Goal: Information Seeking & Learning: Check status

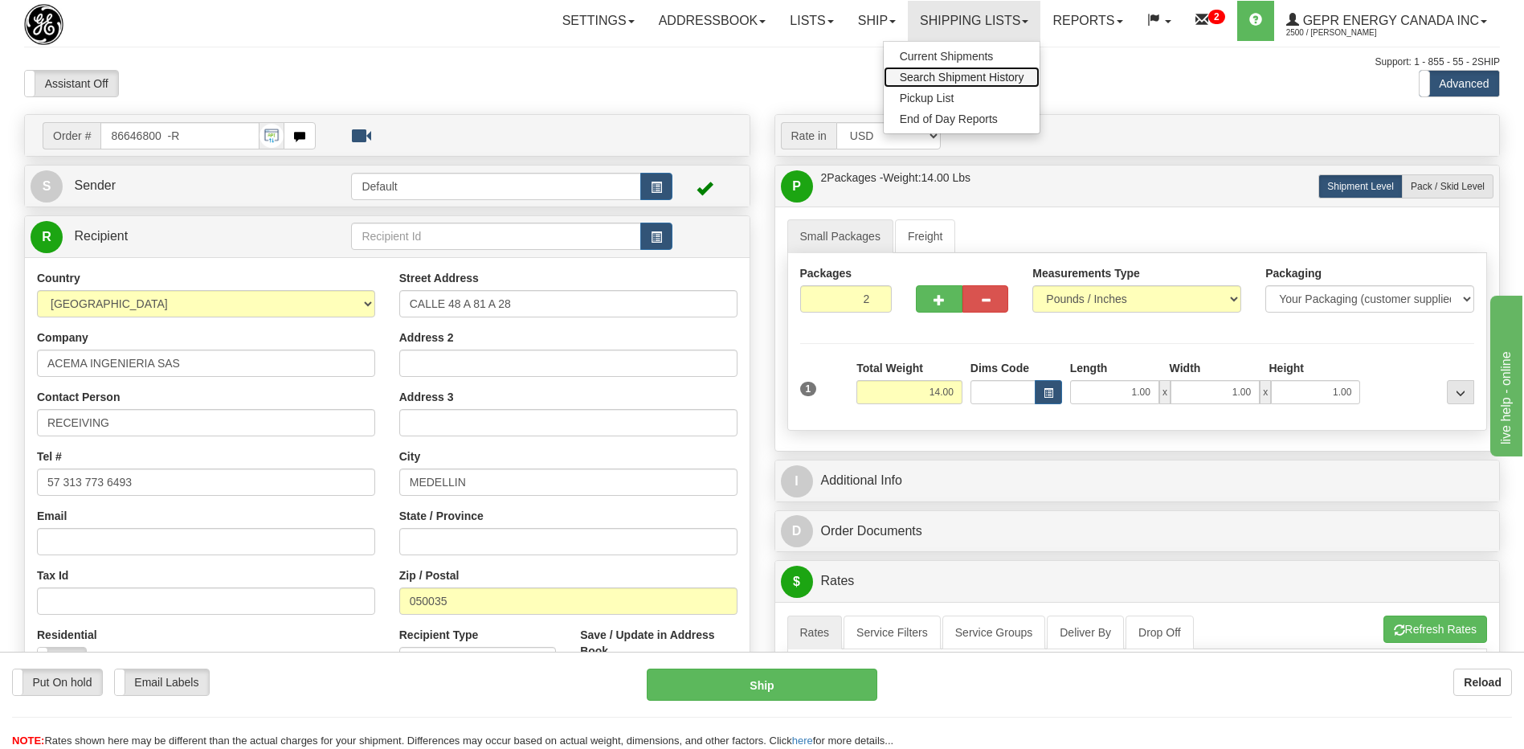
click at [940, 78] on span "Search Shipment History" at bounding box center [962, 77] width 125 height 13
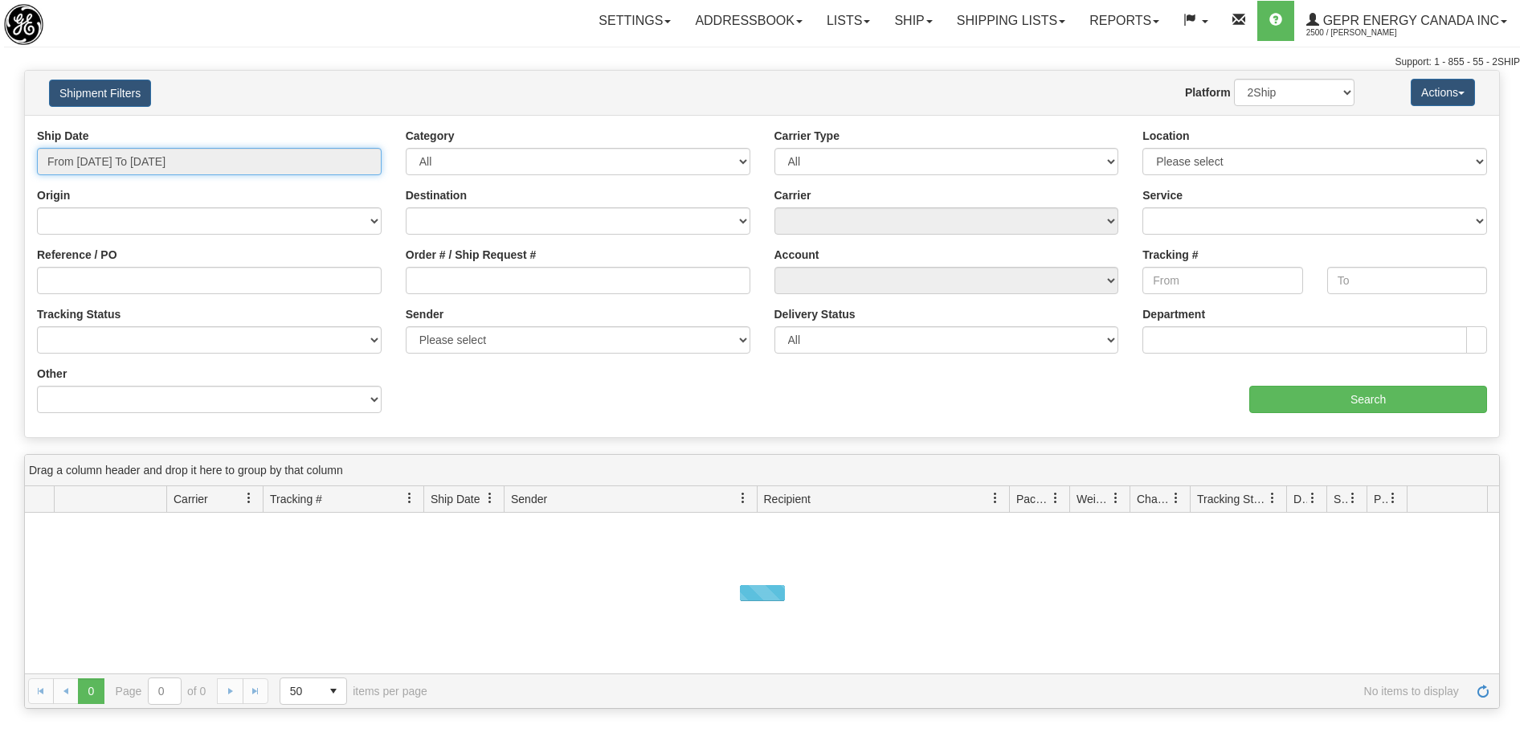
type input "[DATE]"
click at [103, 161] on input "From 08/12/2025 To 08/13/2025" at bounding box center [209, 161] width 345 height 27
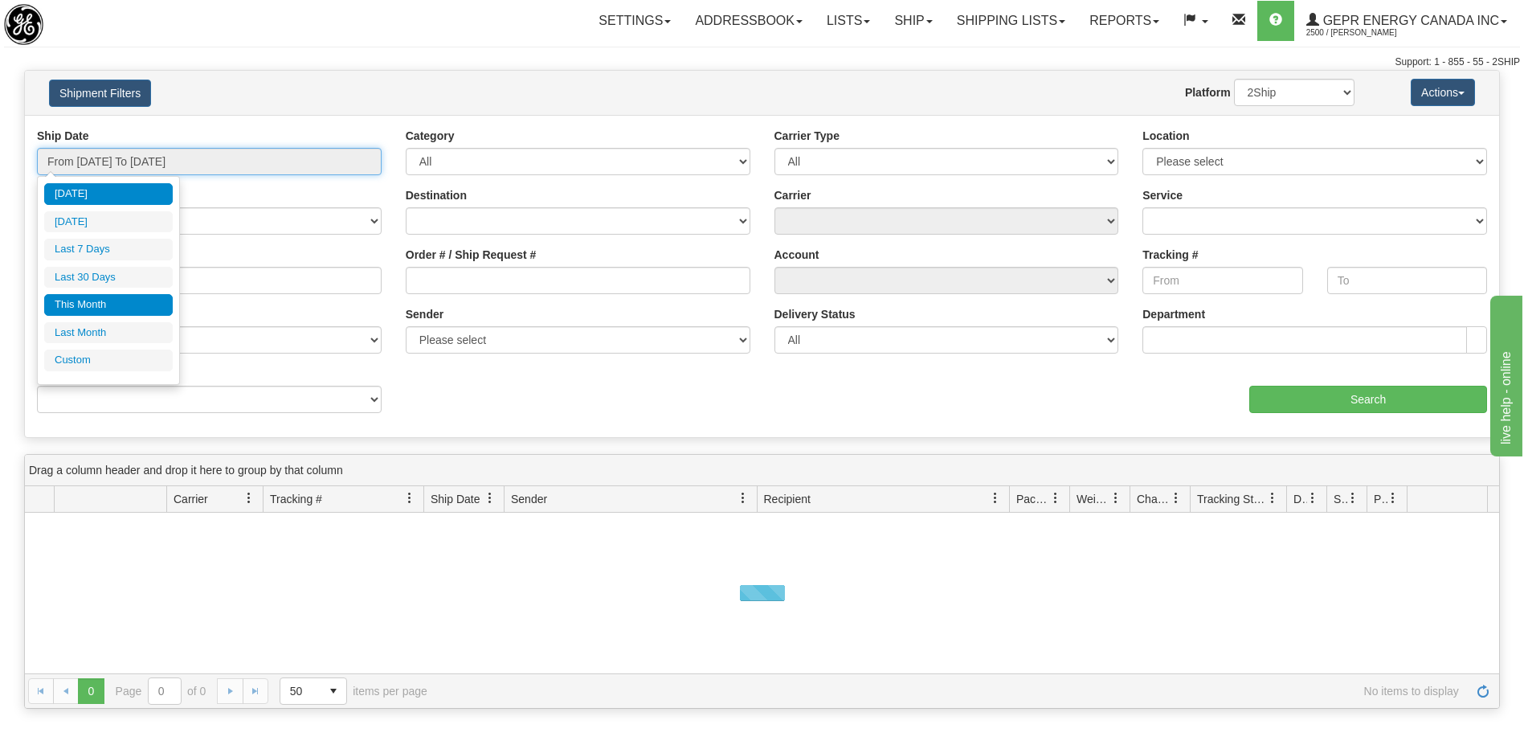
type input "08/01/2025"
type input "08/31/2025"
type input "[DATE]"
type input "07/01/2025"
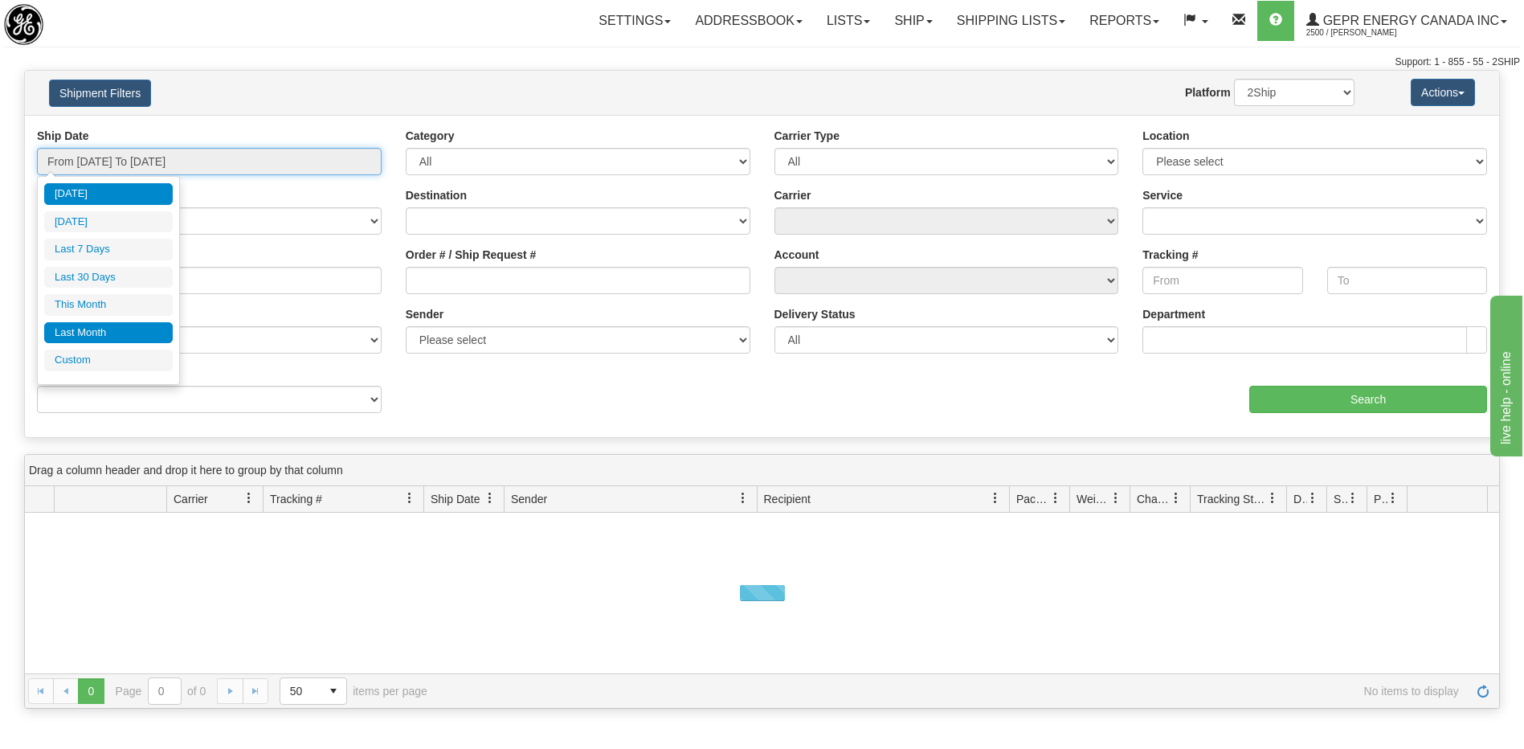
type input "07/31/2025"
type input "[DATE]"
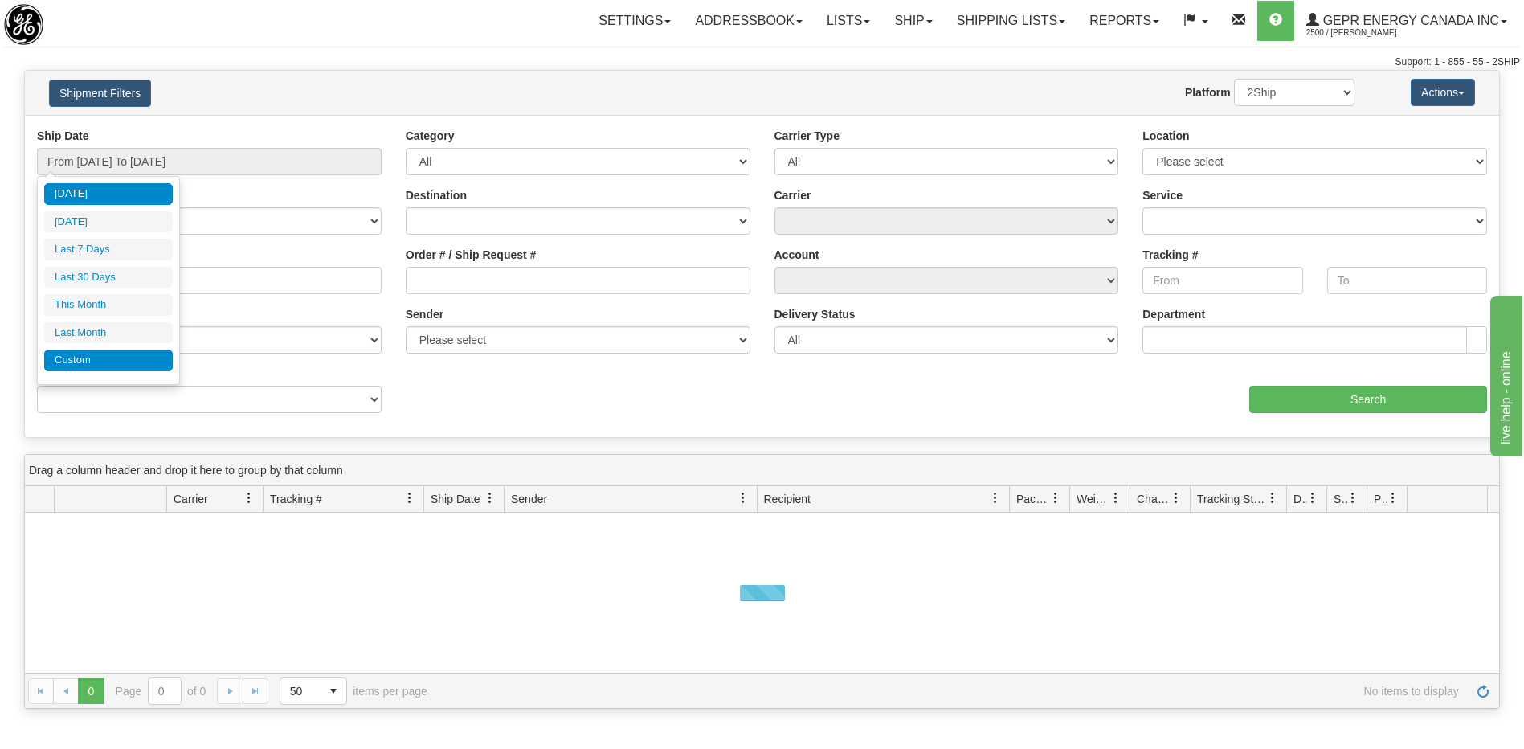
click at [125, 366] on li "Custom" at bounding box center [108, 361] width 129 height 22
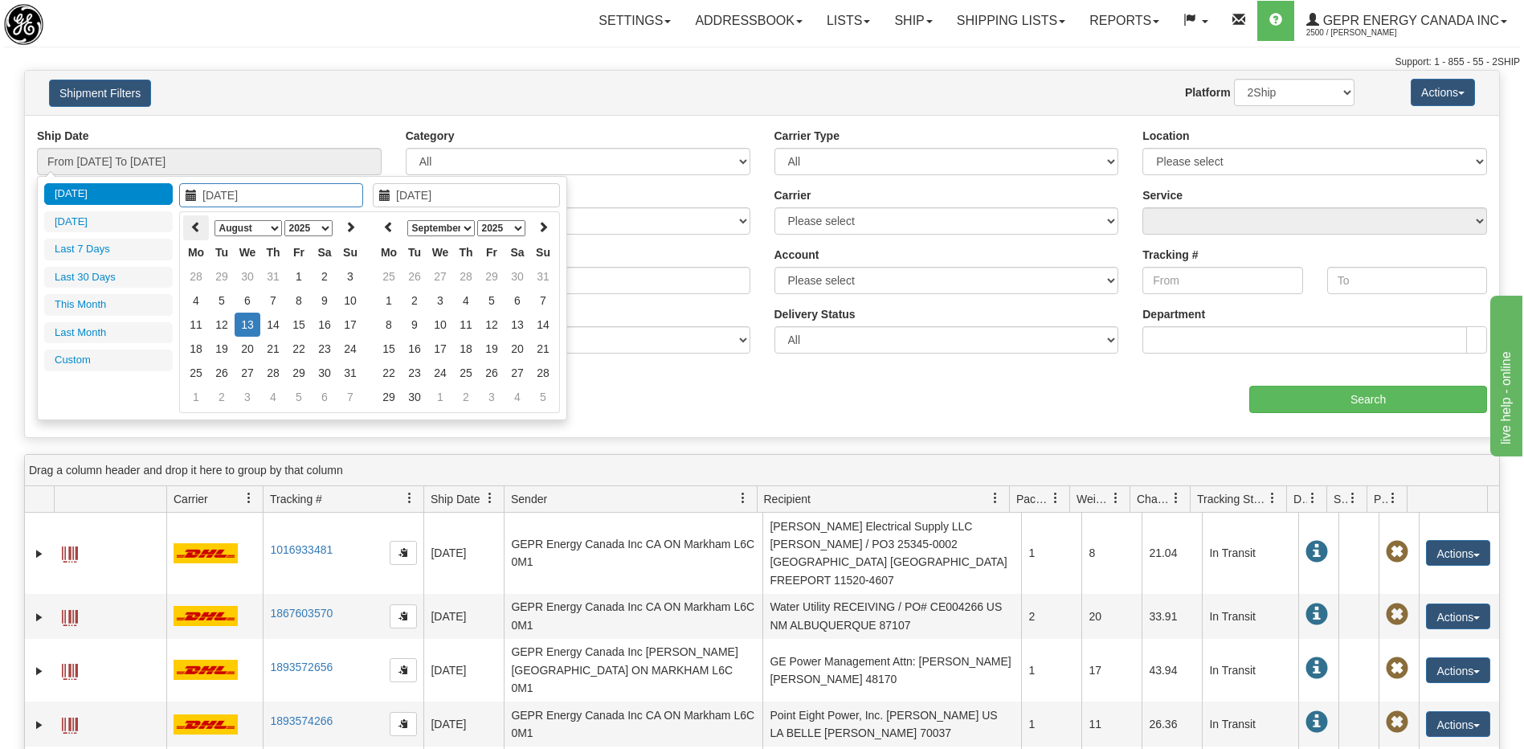
click at [204, 231] on th at bounding box center [196, 227] width 26 height 25
click at [354, 230] on icon at bounding box center [350, 226] width 11 height 11
type input "07/21/2025"
click at [200, 350] on td "21" at bounding box center [196, 349] width 26 height 24
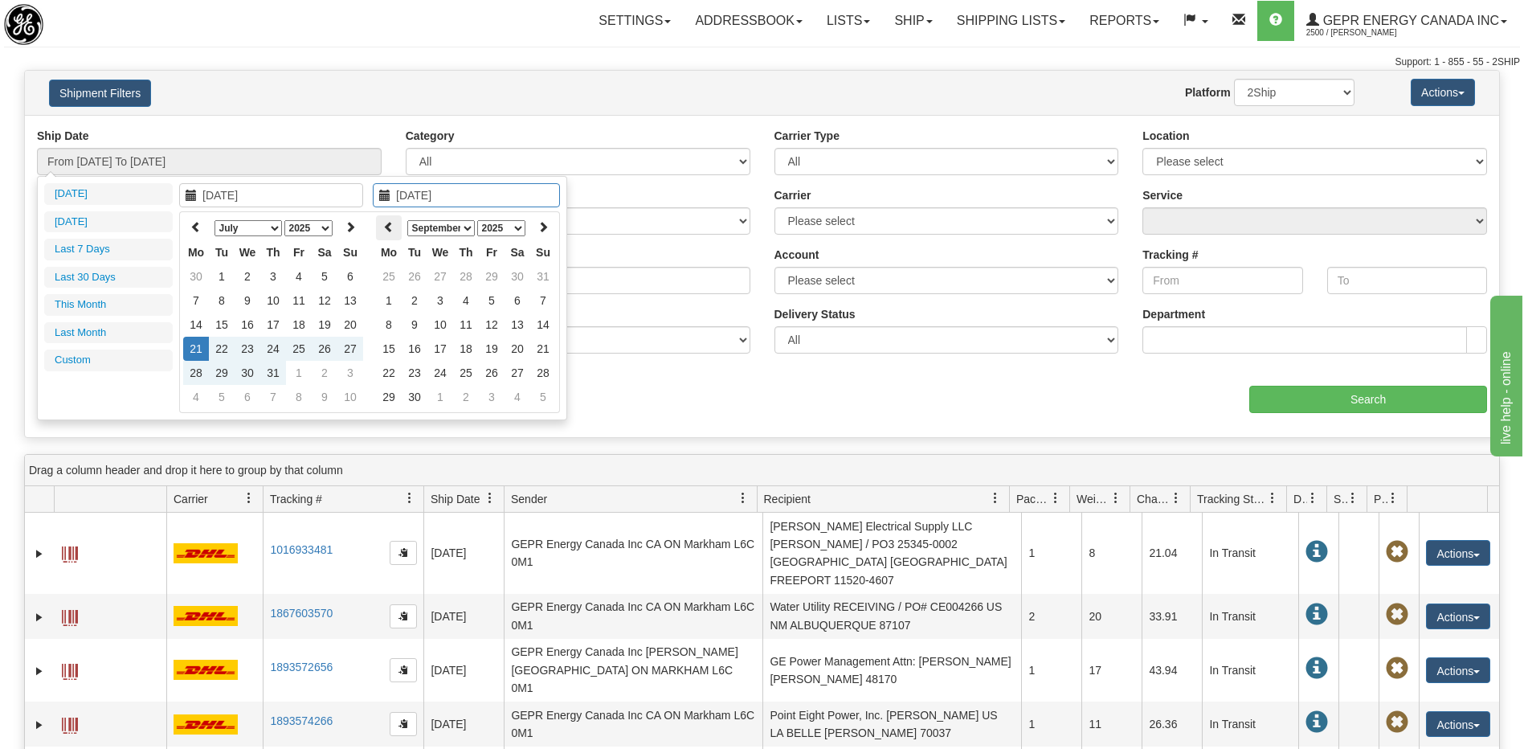
click at [393, 231] on icon at bounding box center [388, 226] width 11 height 11
type input "07/21/2025"
click at [387, 348] on td "21" at bounding box center [389, 349] width 26 height 24
type input "From 07/21/2025 To 07/21/2025"
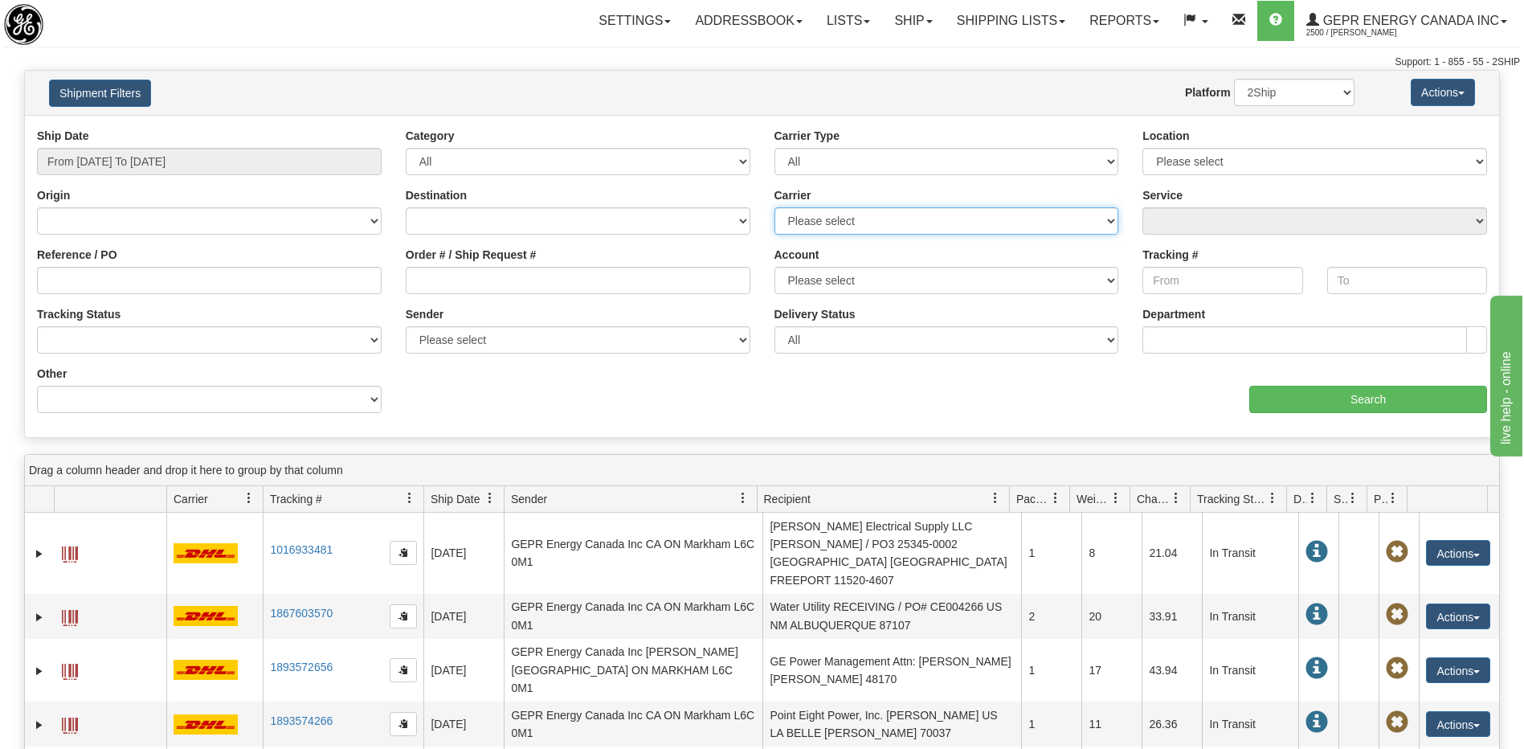
click at [840, 222] on select "Please select 2Ship Today DHL FedEx Express® FedEx® LTL Purolator UPS" at bounding box center [947, 220] width 345 height 27
select select "7"
click at [775, 207] on select "Please select 2Ship Today DHL FedEx Express® FedEx® LTL Purolator UPS" at bounding box center [947, 220] width 345 height 27
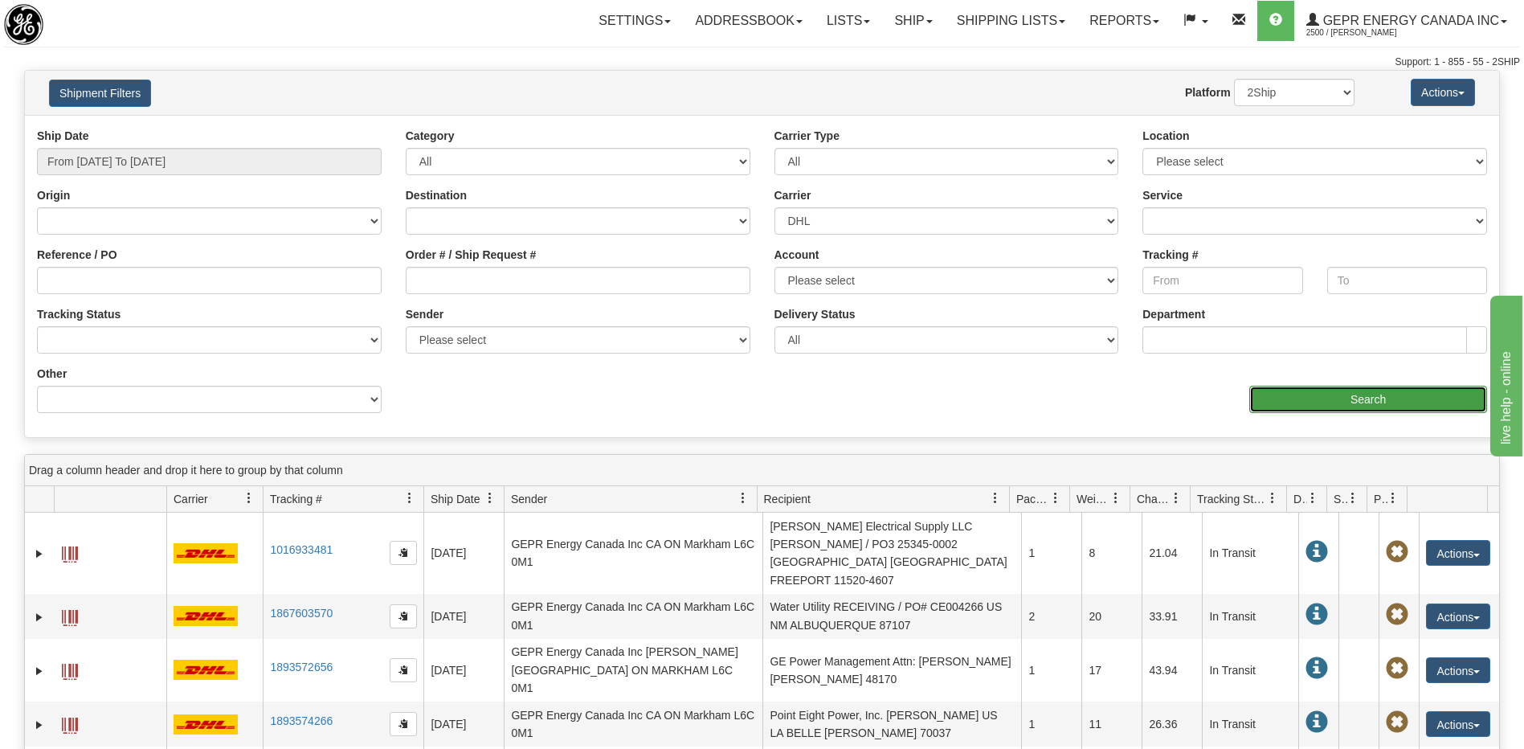
click at [1284, 399] on input "Search" at bounding box center [1368, 399] width 238 height 27
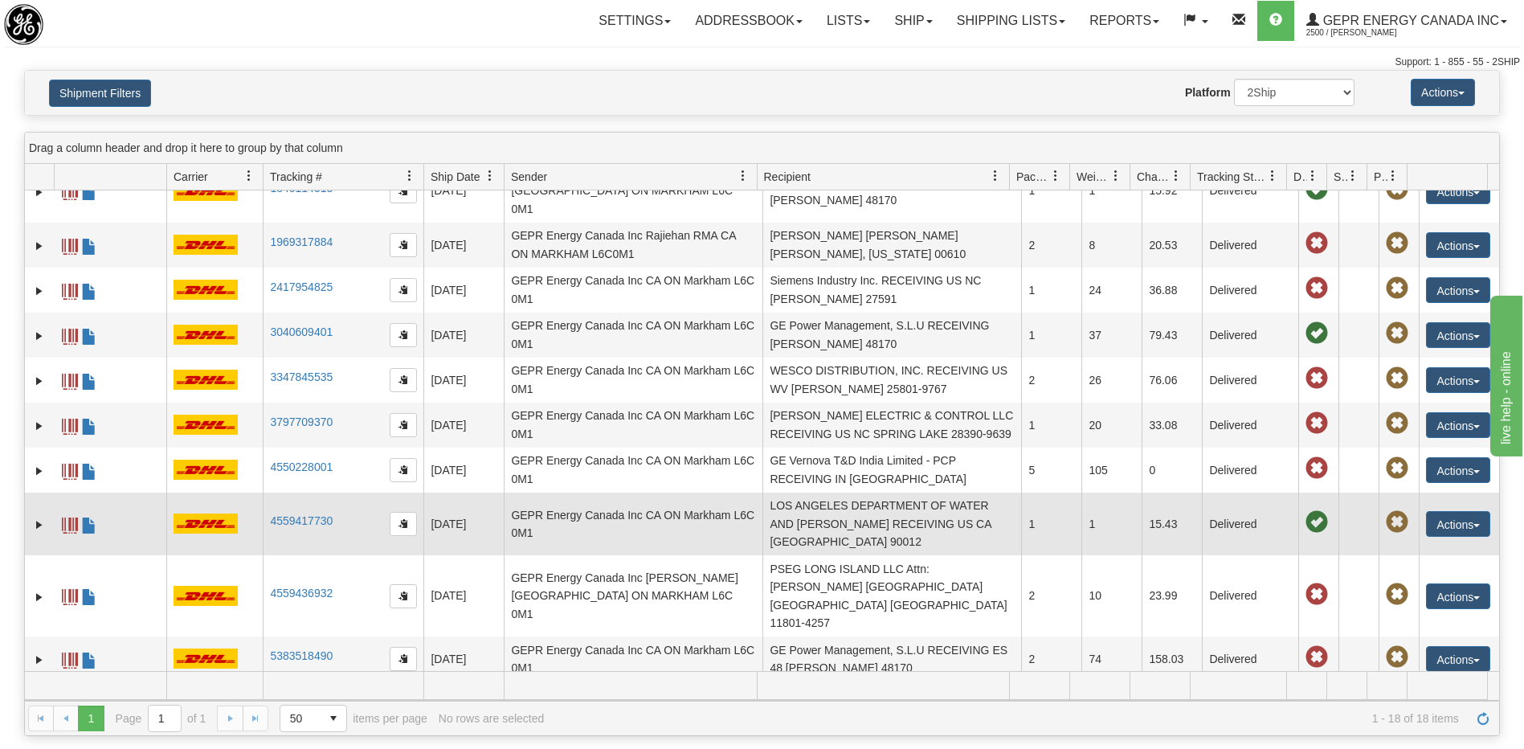
scroll to position [241, 0]
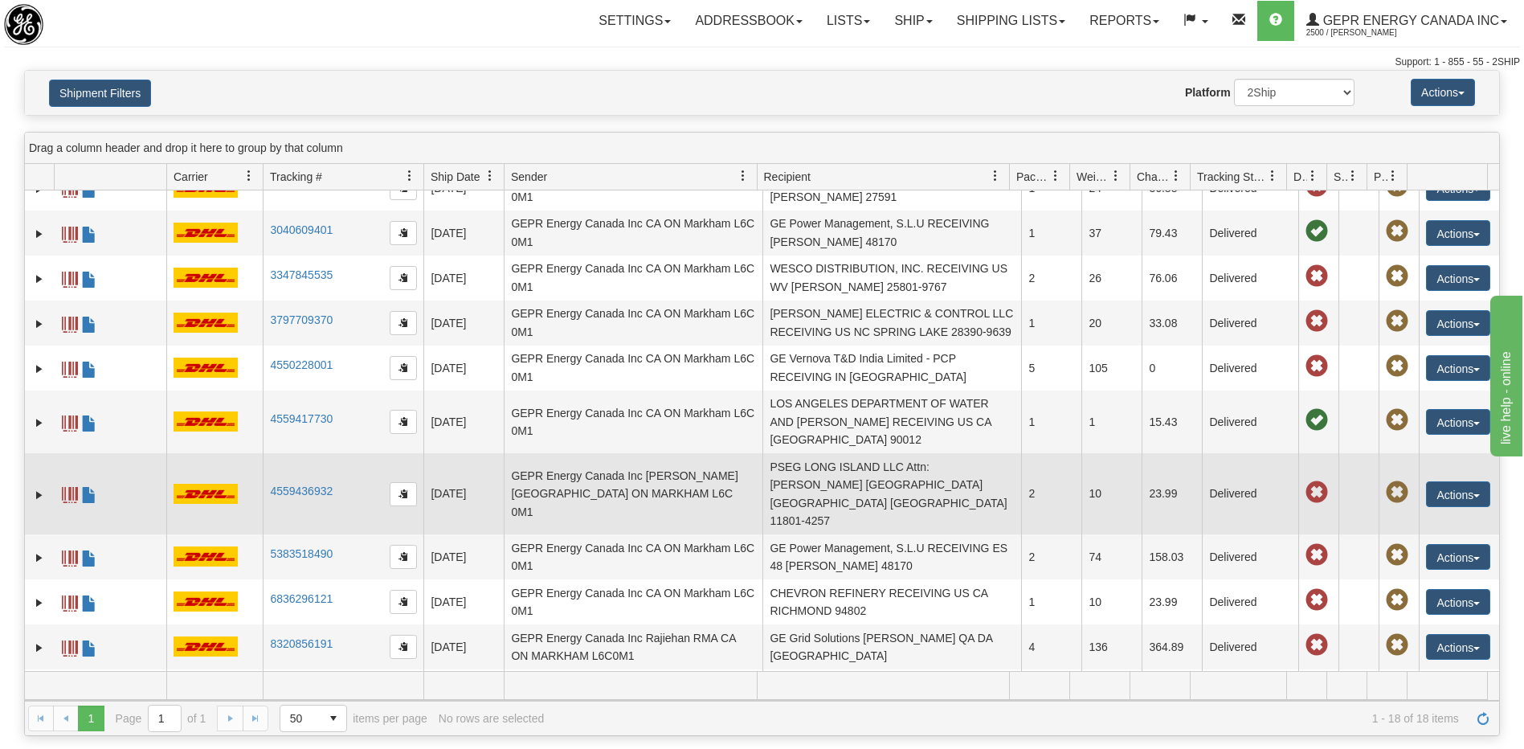
click at [338, 459] on td "4559436932" at bounding box center [343, 493] width 161 height 81
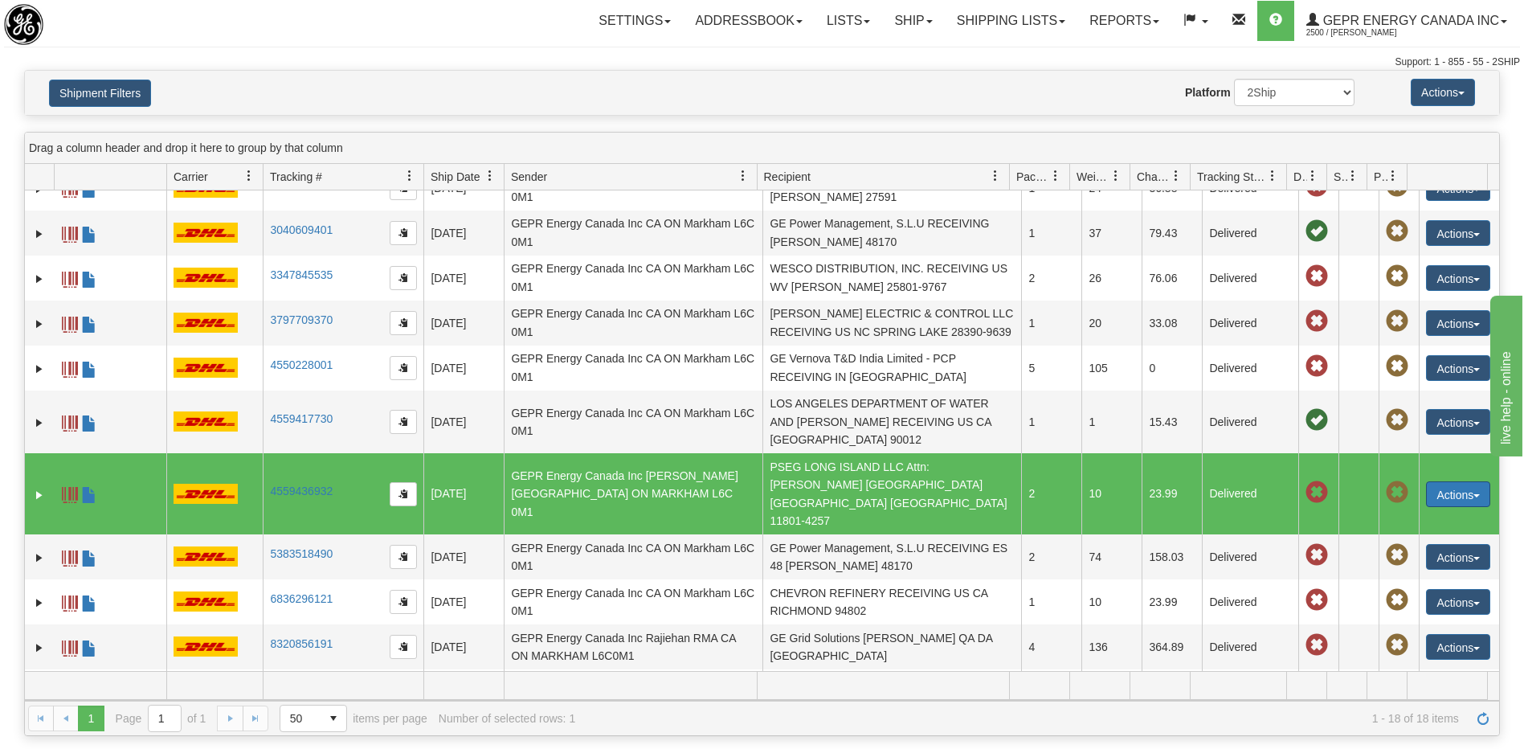
click at [1446, 481] on button "Actions" at bounding box center [1458, 494] width 64 height 26
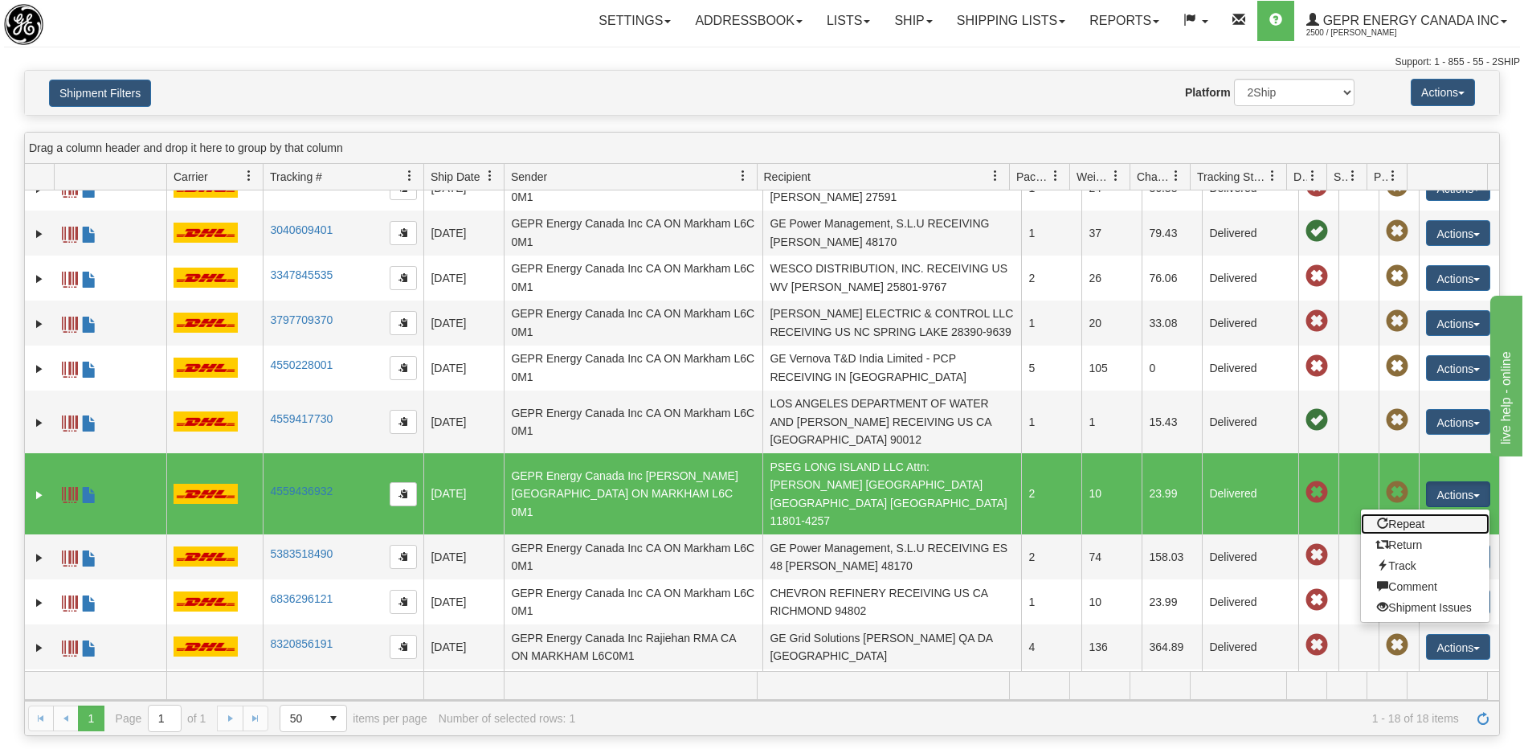
click at [1401, 513] on link "Repeat" at bounding box center [1425, 523] width 129 height 21
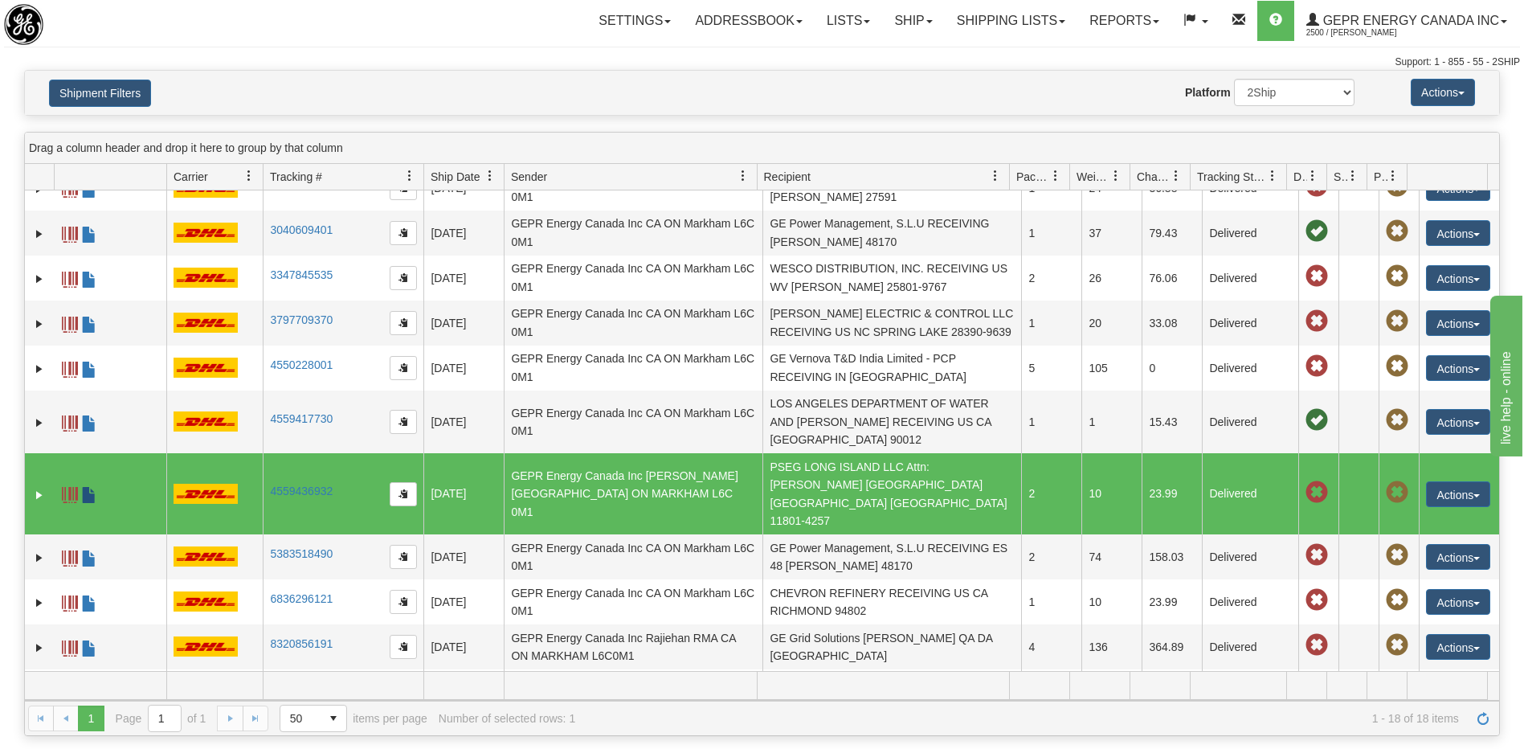
click at [87, 487] on span at bounding box center [89, 495] width 16 height 16
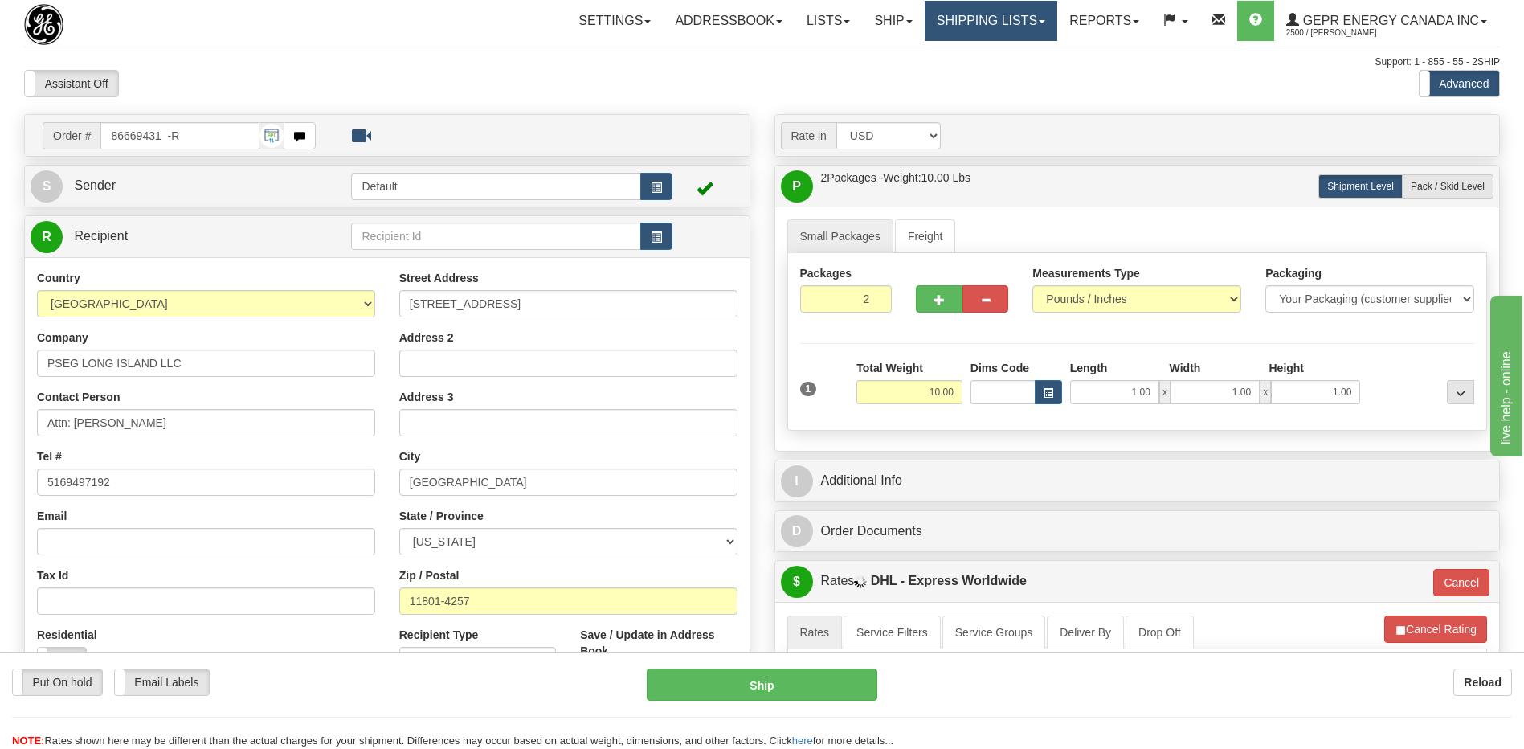
click at [968, 26] on link "Shipping lists" at bounding box center [991, 21] width 133 height 40
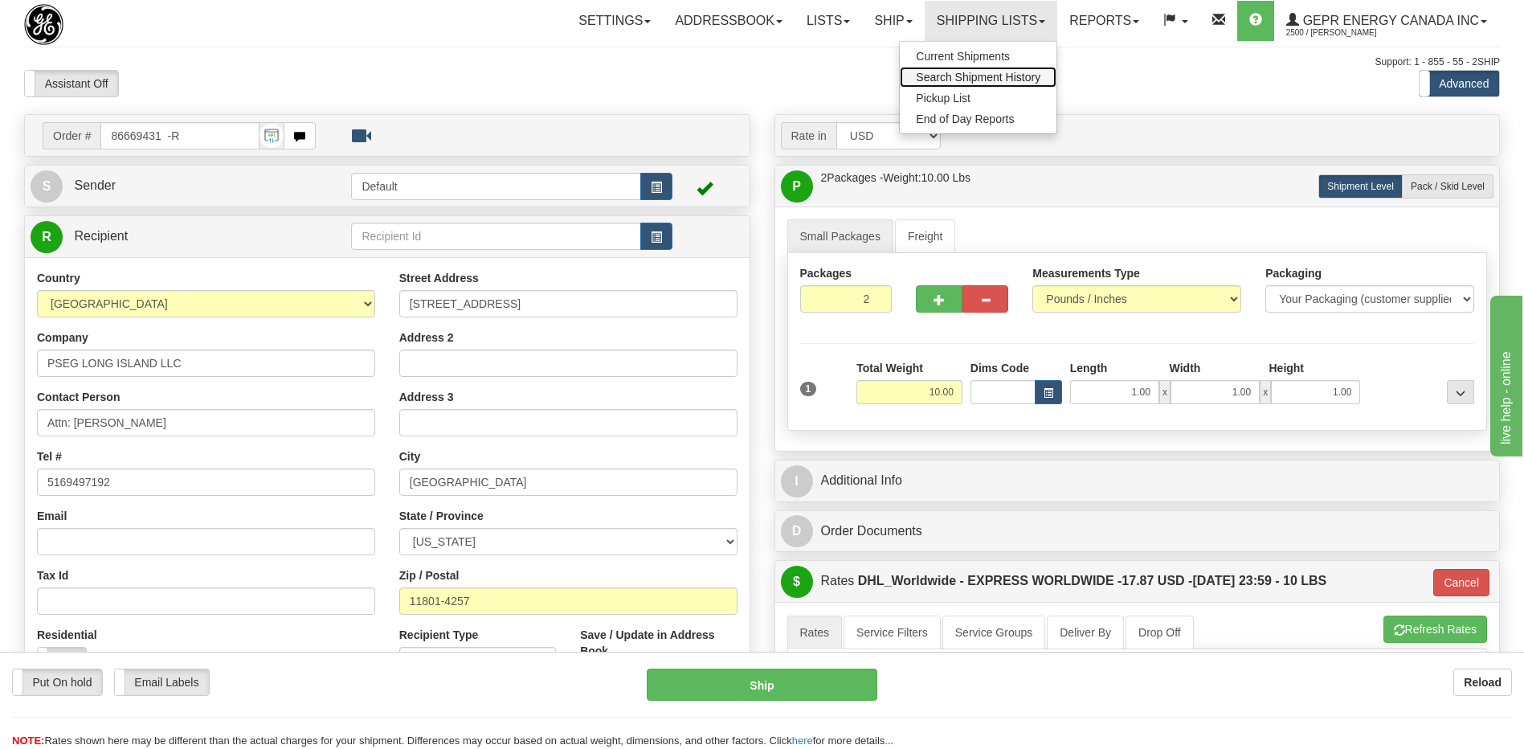
click at [963, 82] on span "Search Shipment History" at bounding box center [978, 77] width 125 height 13
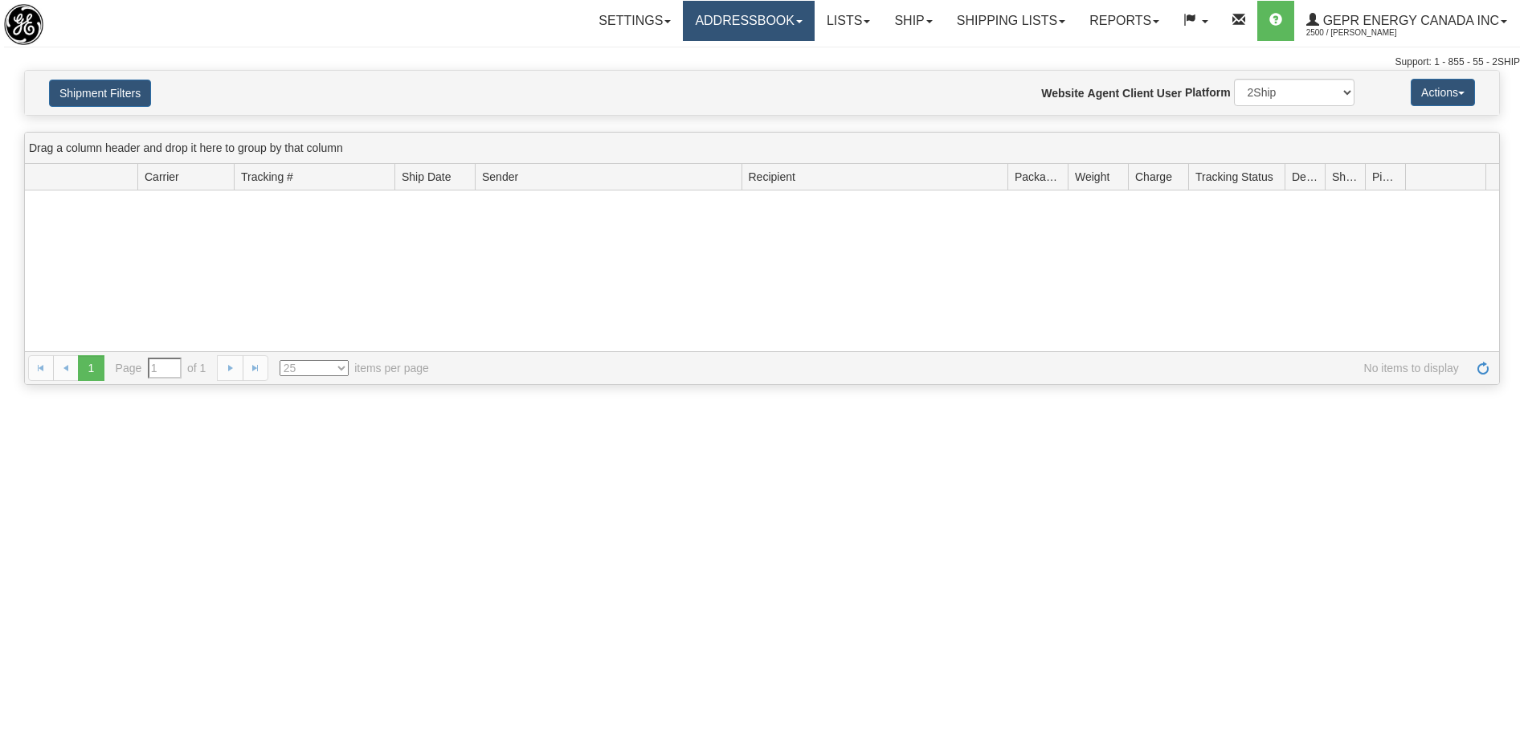
type input "From [DATE] To [DATE]"
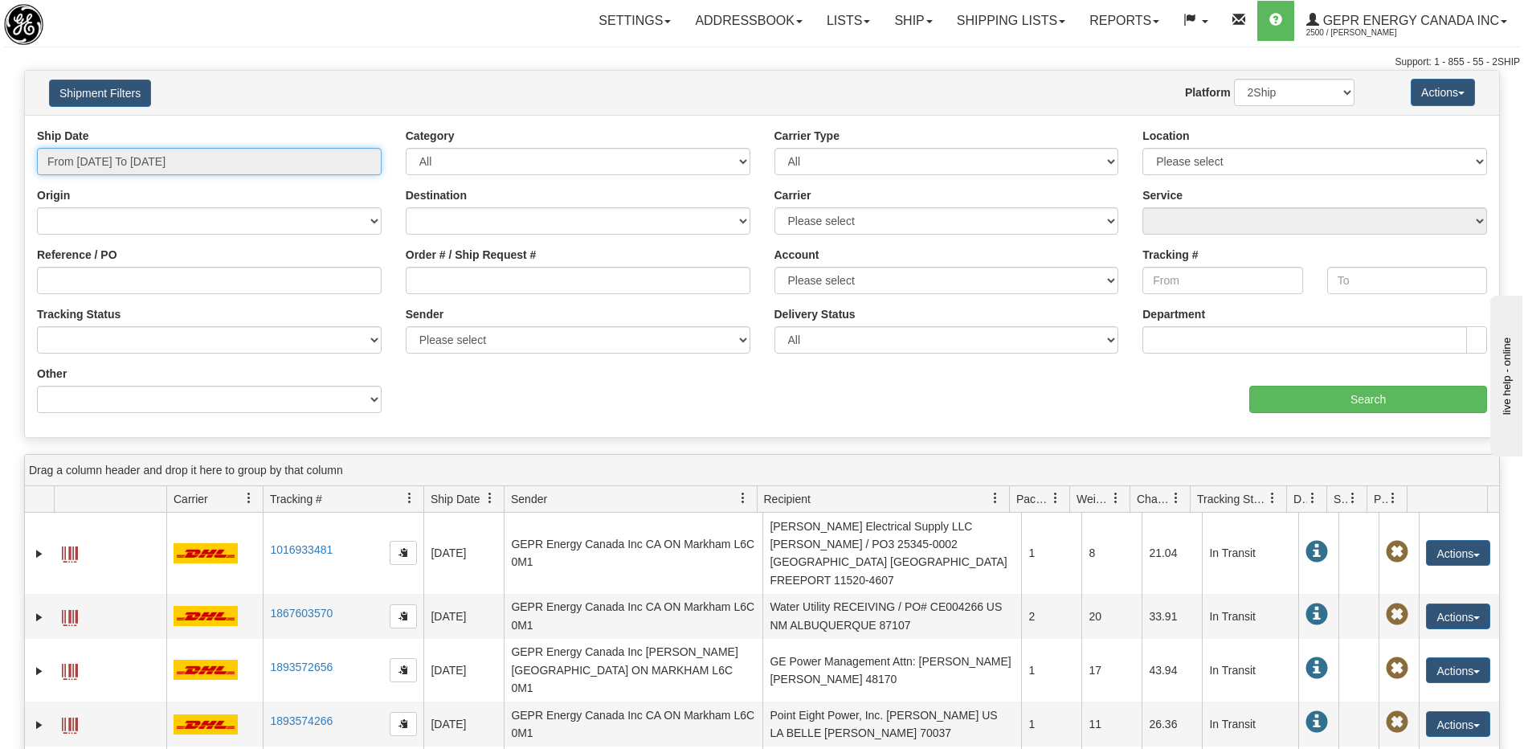
type input "[DATE]"
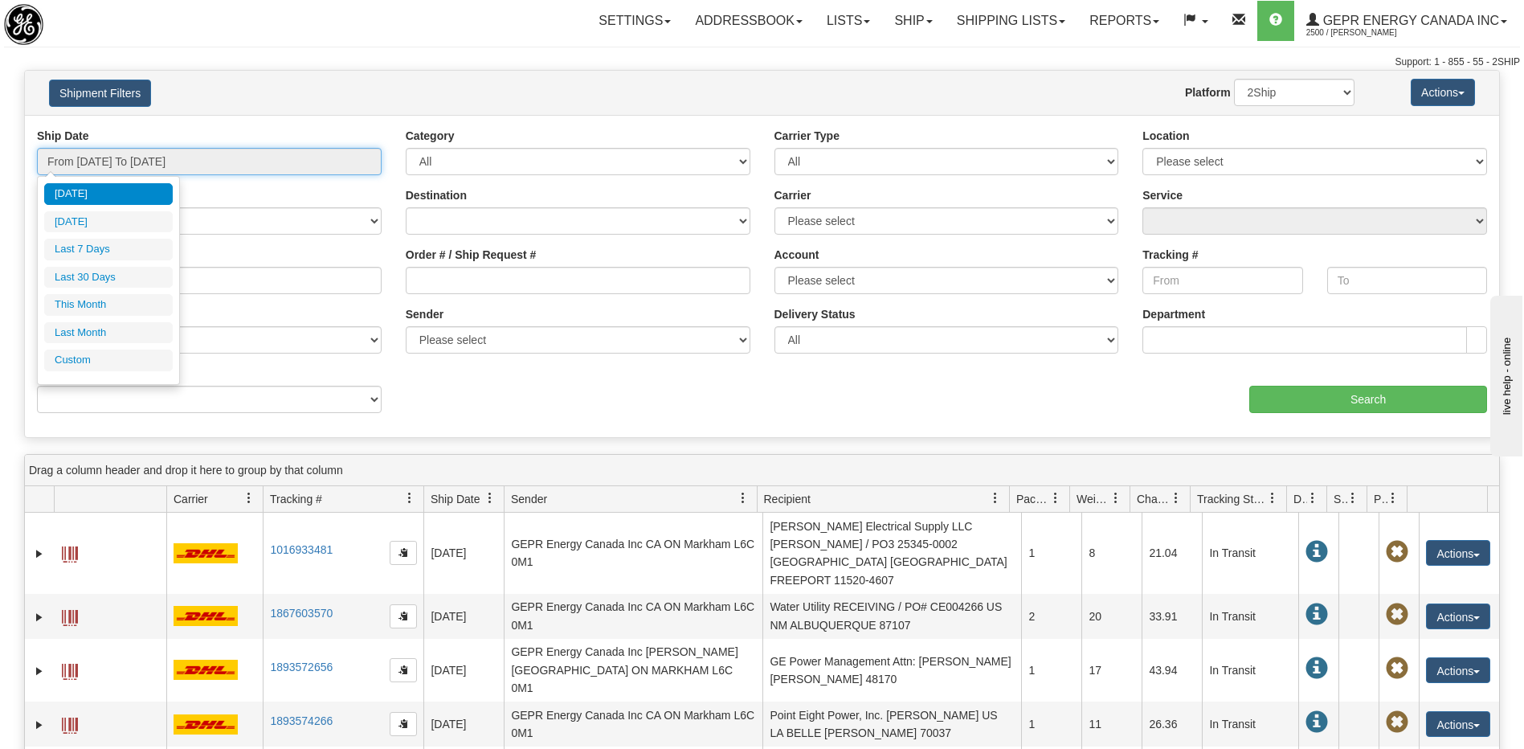
click at [186, 159] on input "From 08/12/2025 To 08/13/2025" at bounding box center [209, 161] width 345 height 27
type input "08/01/2025"
type input "[DATE]"
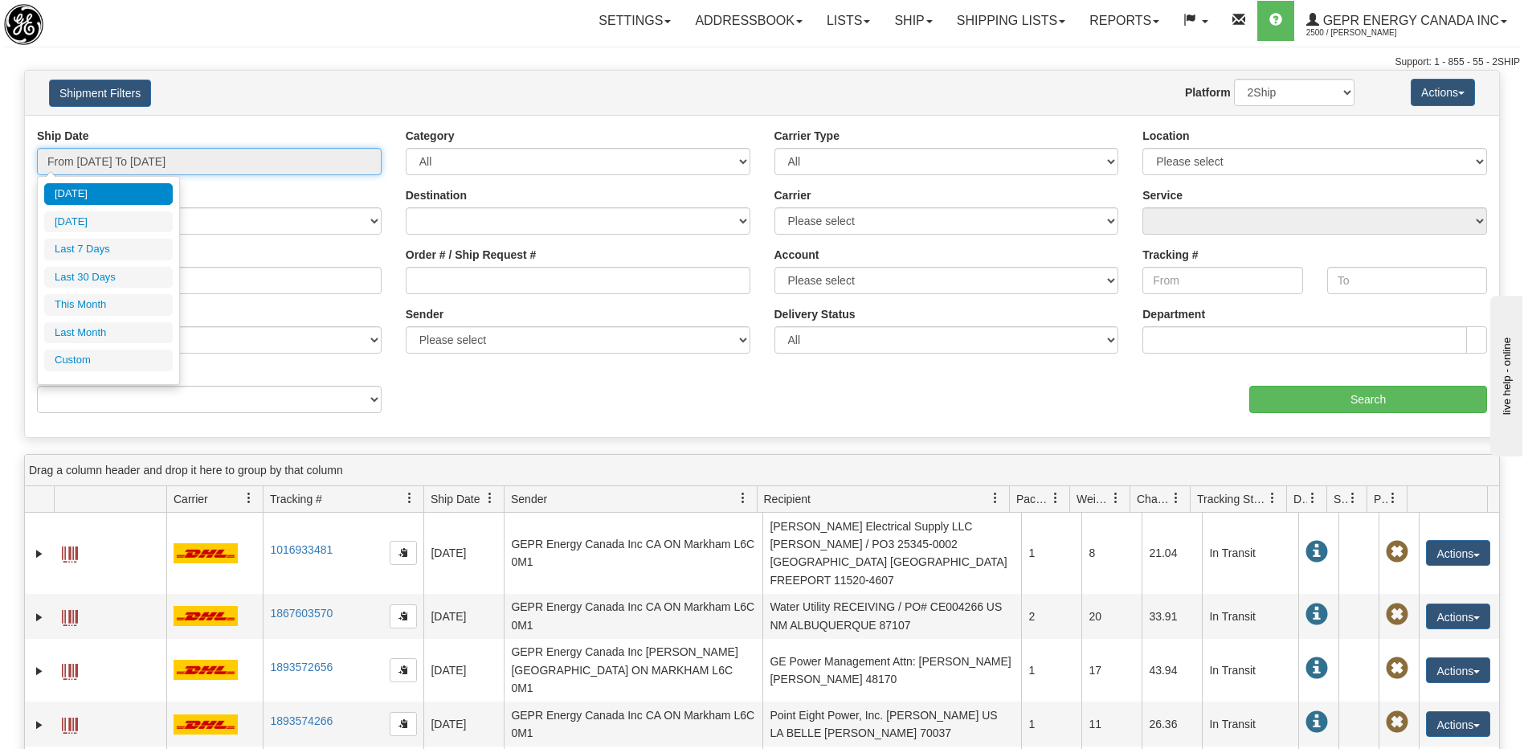
type input "[DATE]"
click at [129, 363] on li "Custom" at bounding box center [108, 361] width 129 height 22
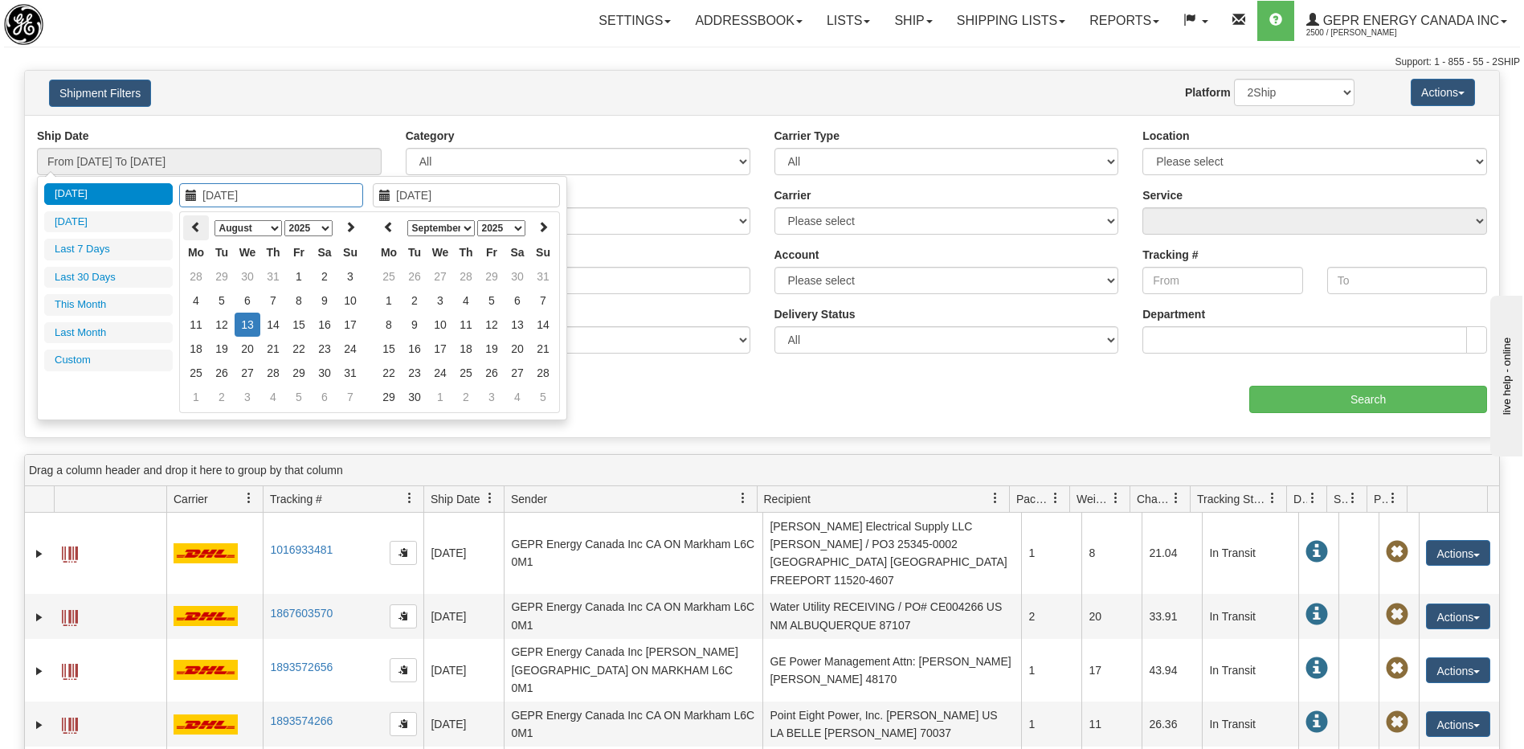
click at [196, 227] on icon at bounding box center [195, 226] width 11 height 11
drag, startPoint x: 199, startPoint y: 350, endPoint x: 344, endPoint y: 304, distance: 151.7
click at [211, 346] on tr "21 22 23 24 25 26 27" at bounding box center [273, 349] width 180 height 24
click at [397, 229] on th at bounding box center [389, 227] width 26 height 25
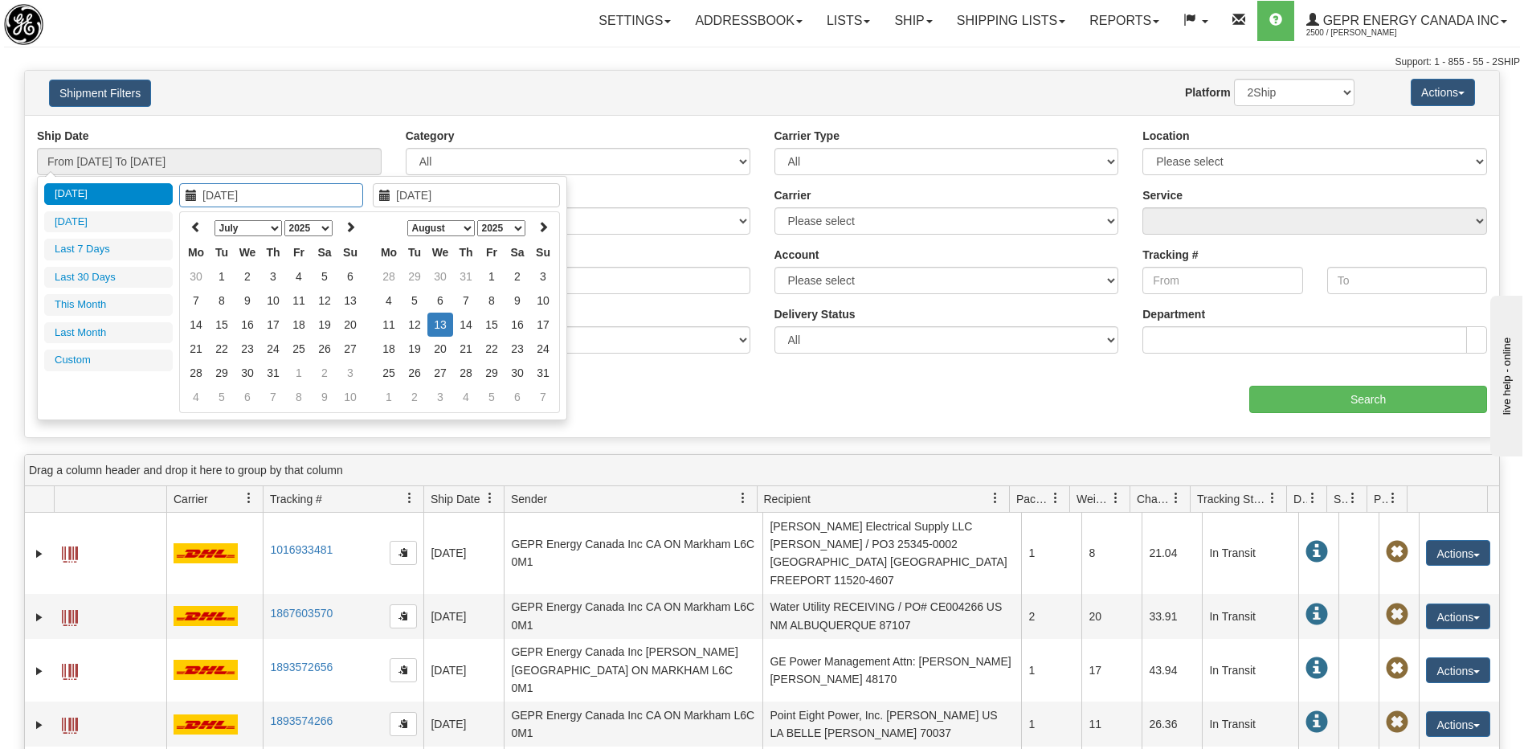
click at [397, 229] on th at bounding box center [389, 227] width 26 height 25
type input "[DATE]"
click at [196, 350] on td "21" at bounding box center [196, 349] width 26 height 24
click at [386, 228] on icon at bounding box center [388, 226] width 11 height 11
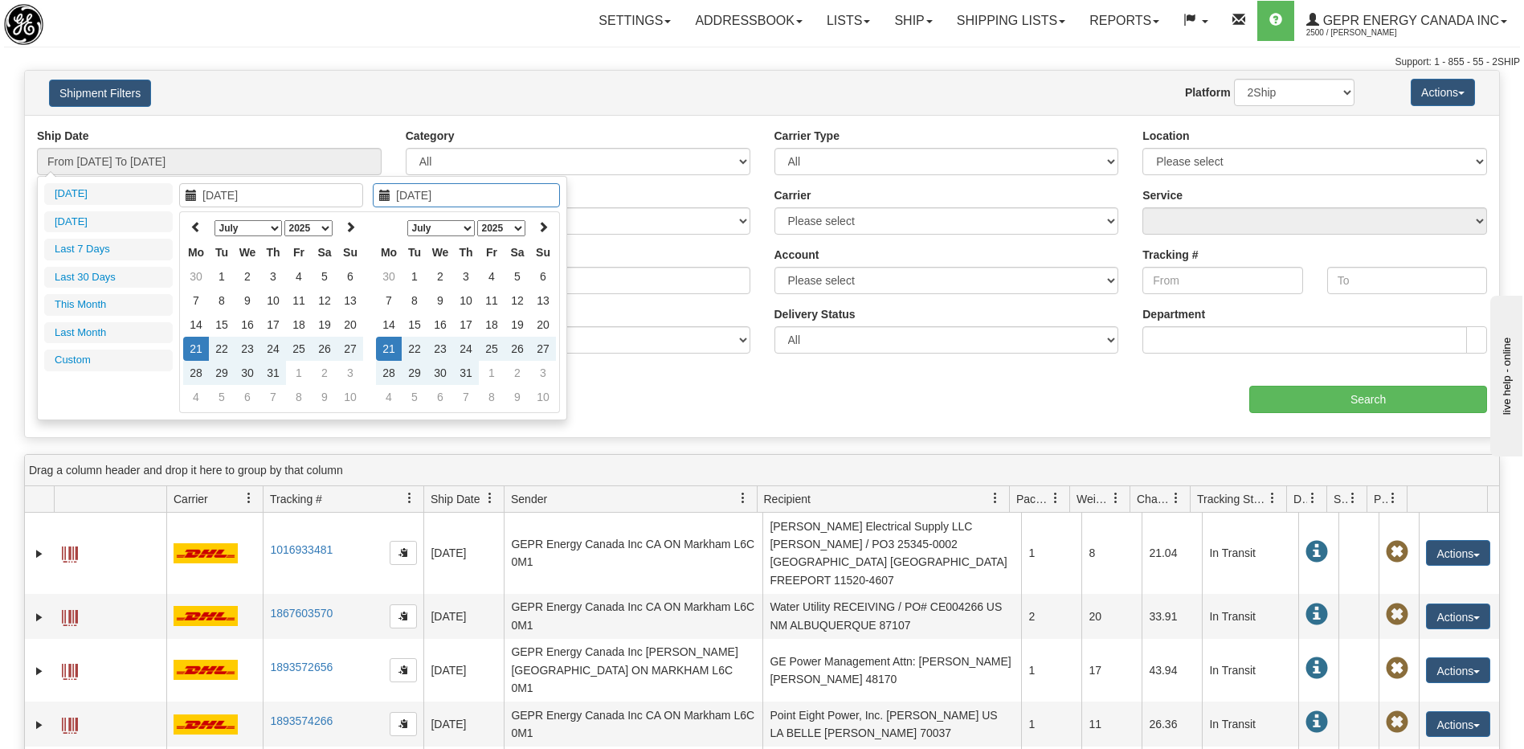
type input "07/21/2025"
click at [394, 354] on td "21" at bounding box center [389, 349] width 26 height 24
type input "From 07/21/2025 To 07/21/2025"
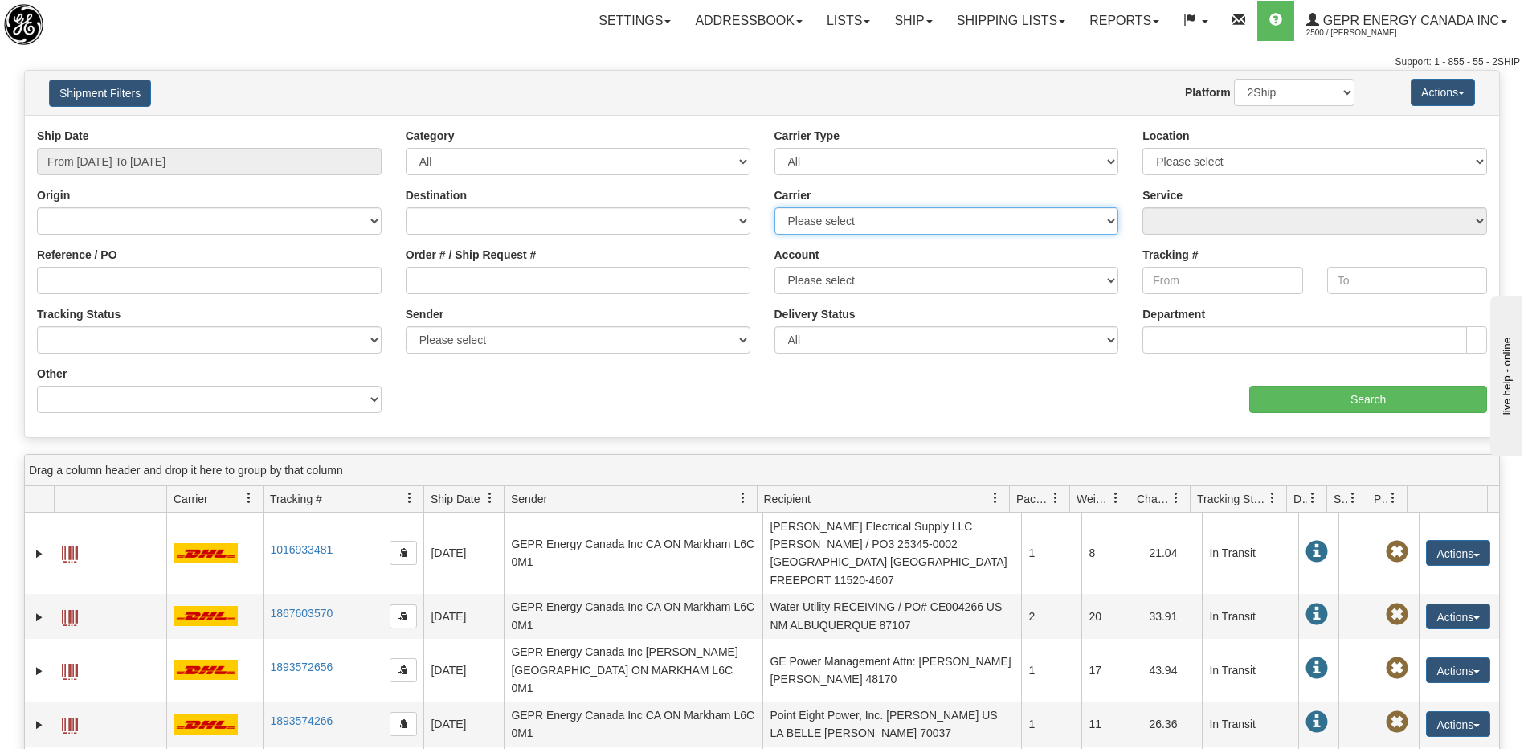
click at [869, 220] on select "Please select 2Ship Today DHL FedEx Express® FedEx® LTL Purolator UPS" at bounding box center [947, 220] width 345 height 27
select select "7"
click at [775, 207] on select "Please select 2Ship Today DHL FedEx Express® FedEx® LTL Purolator UPS" at bounding box center [947, 220] width 345 height 27
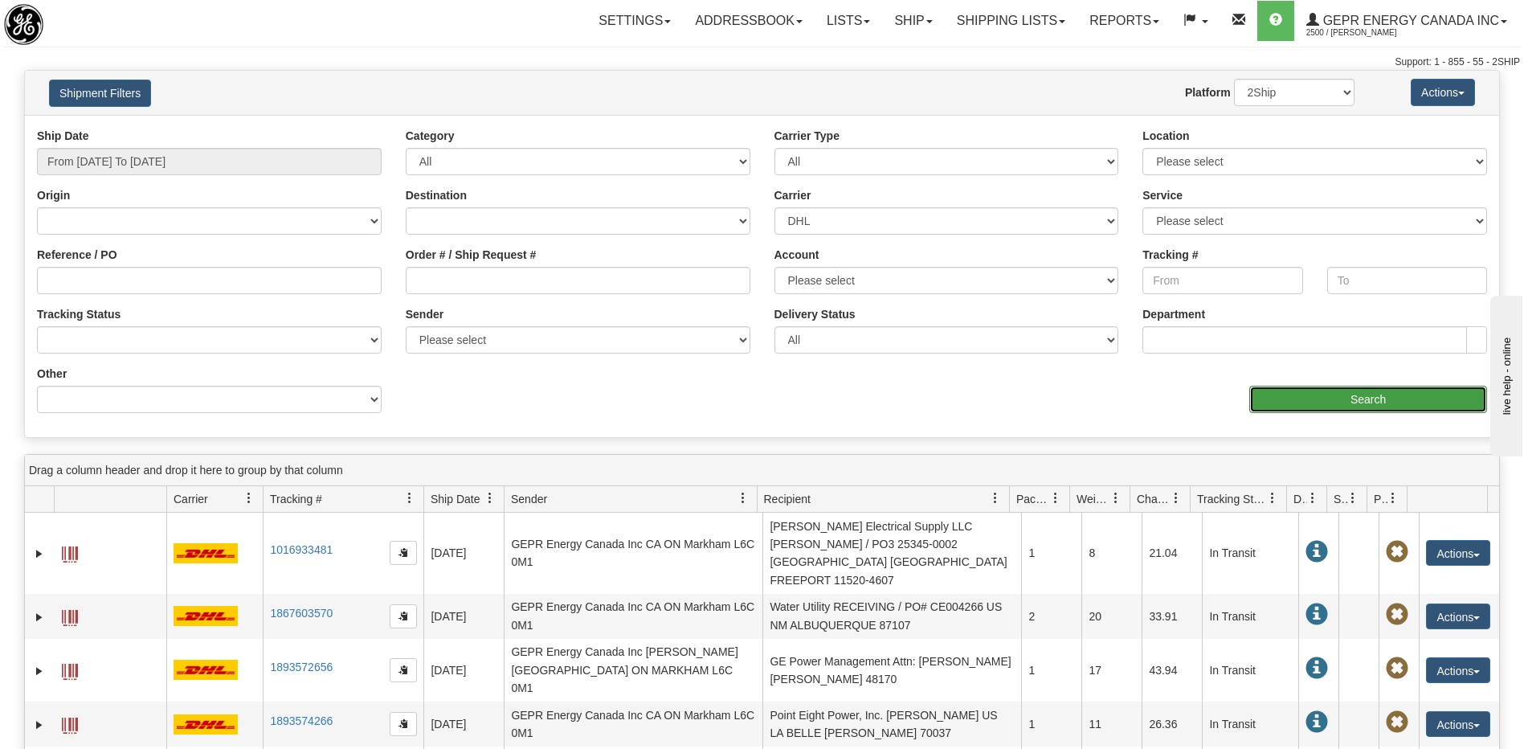
click at [1270, 394] on input "Search" at bounding box center [1368, 399] width 238 height 27
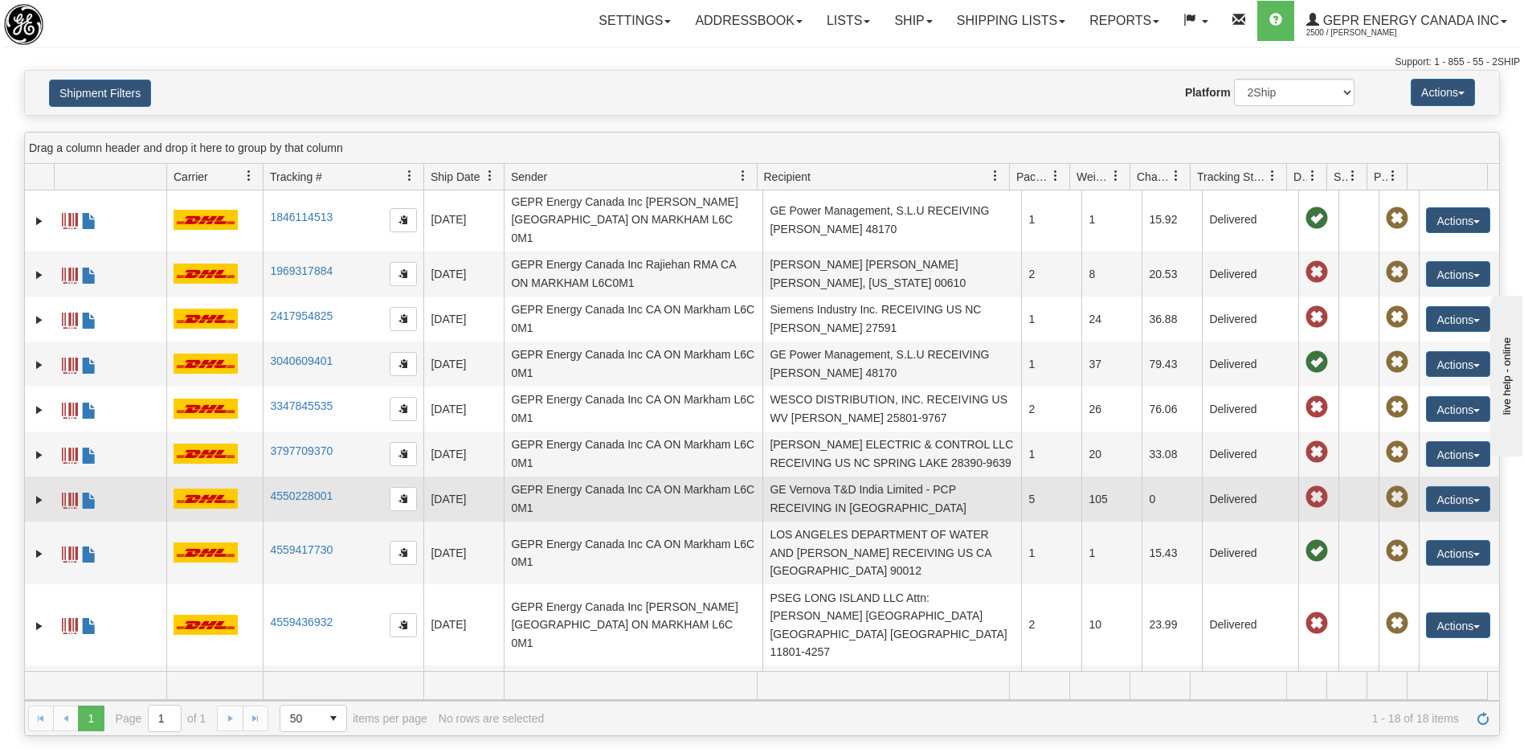
scroll to position [383, 0]
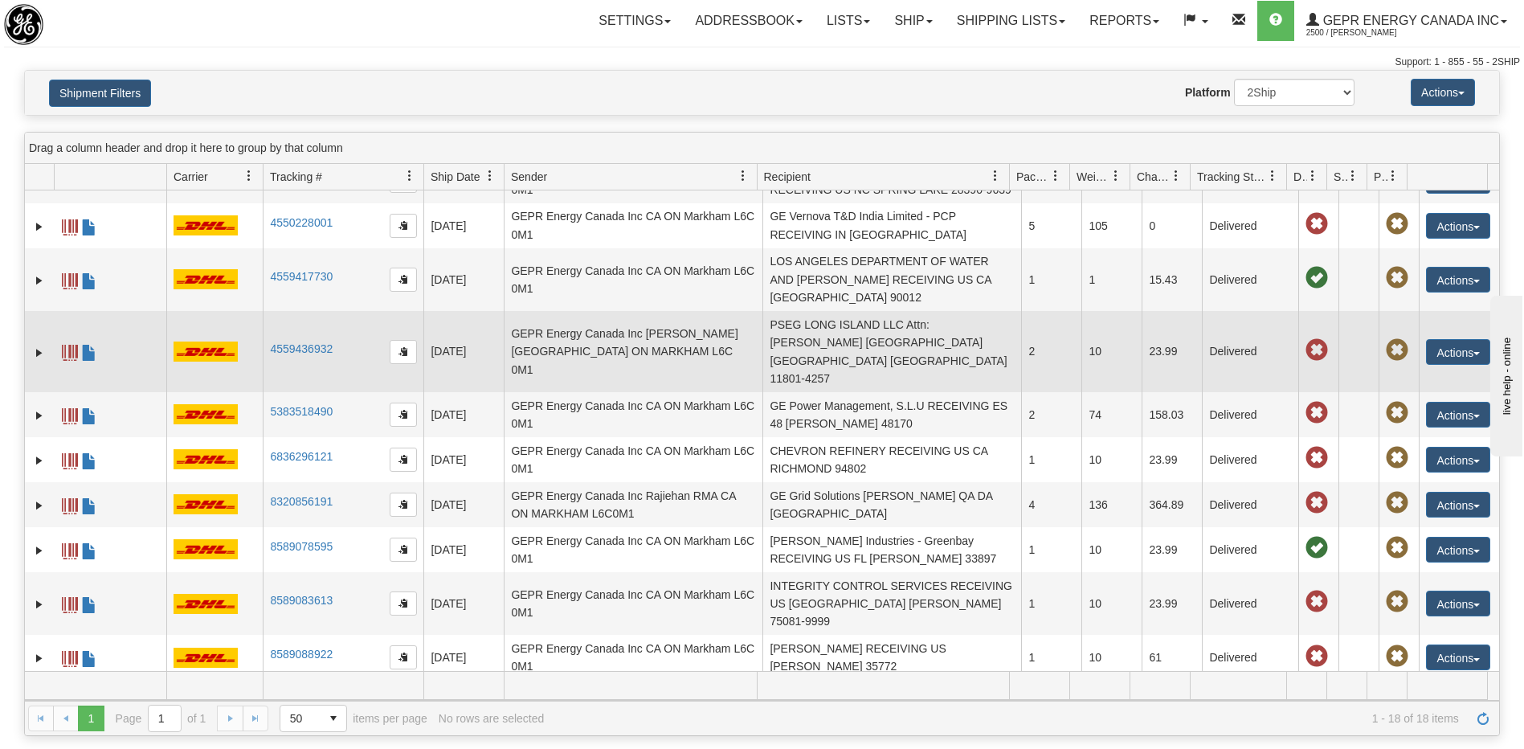
click at [68, 345] on span at bounding box center [70, 353] width 16 height 16
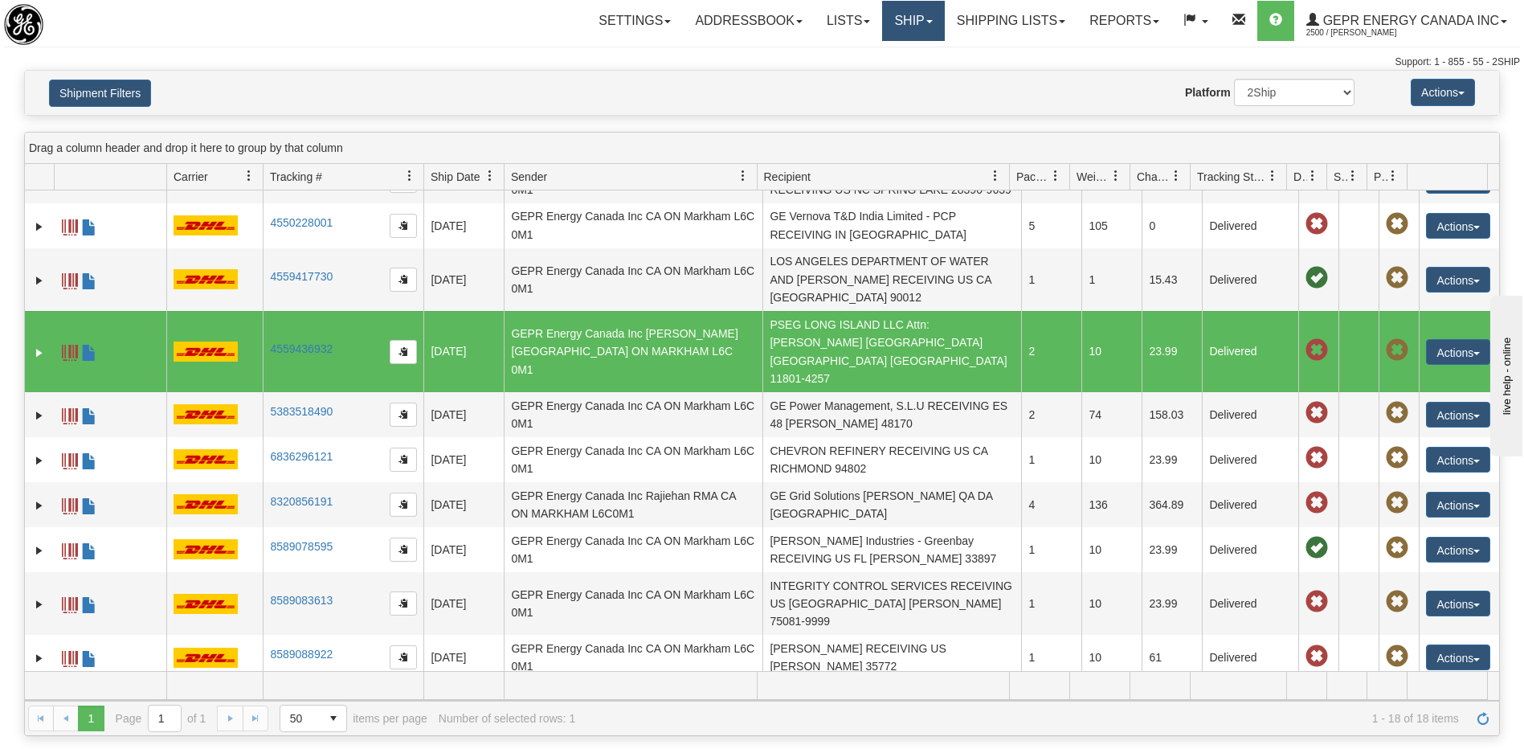
click at [882, 27] on link "Ship" at bounding box center [913, 21] width 62 height 40
click at [845, 57] on span "Ship Screen" at bounding box center [845, 56] width 61 height 13
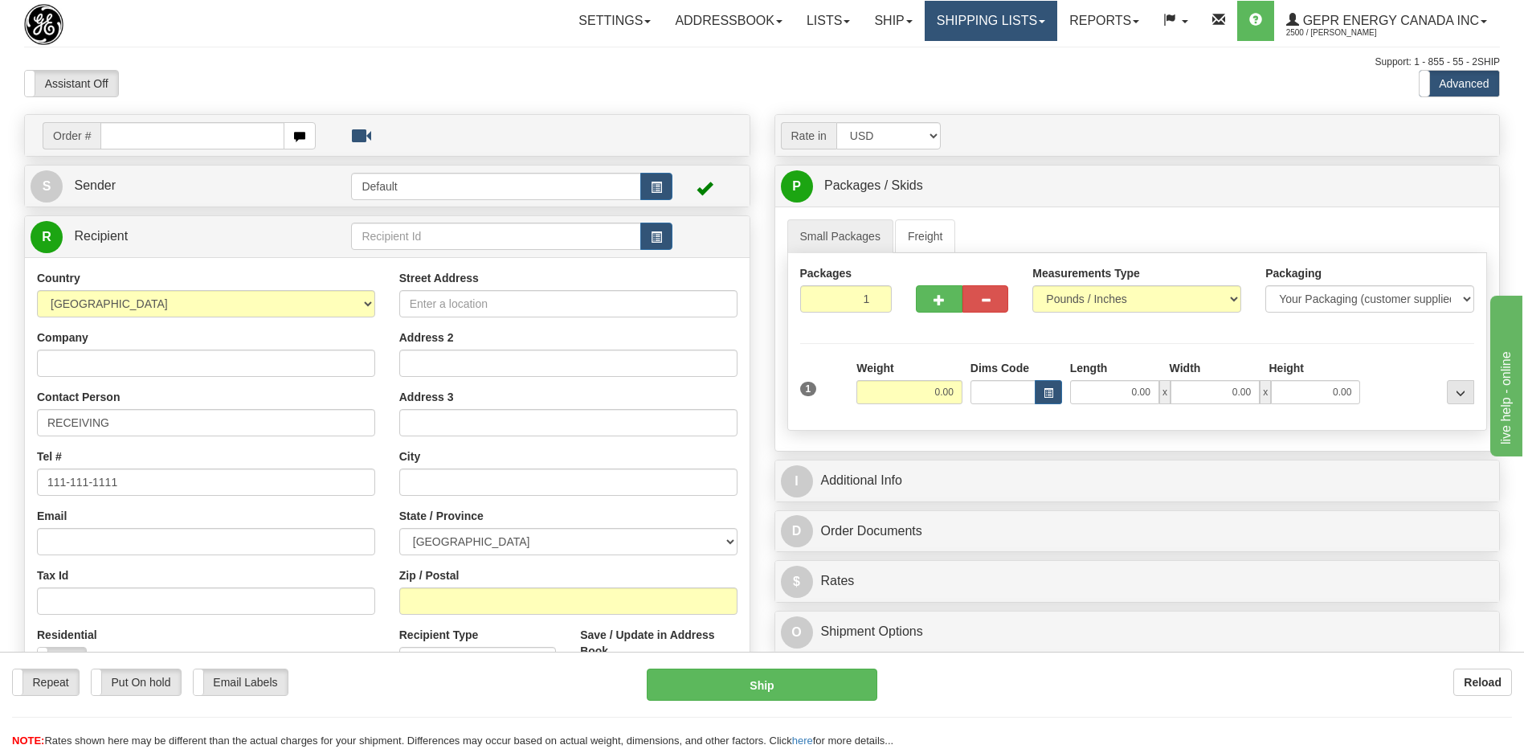
click at [975, 12] on link "Shipping lists" at bounding box center [991, 21] width 133 height 40
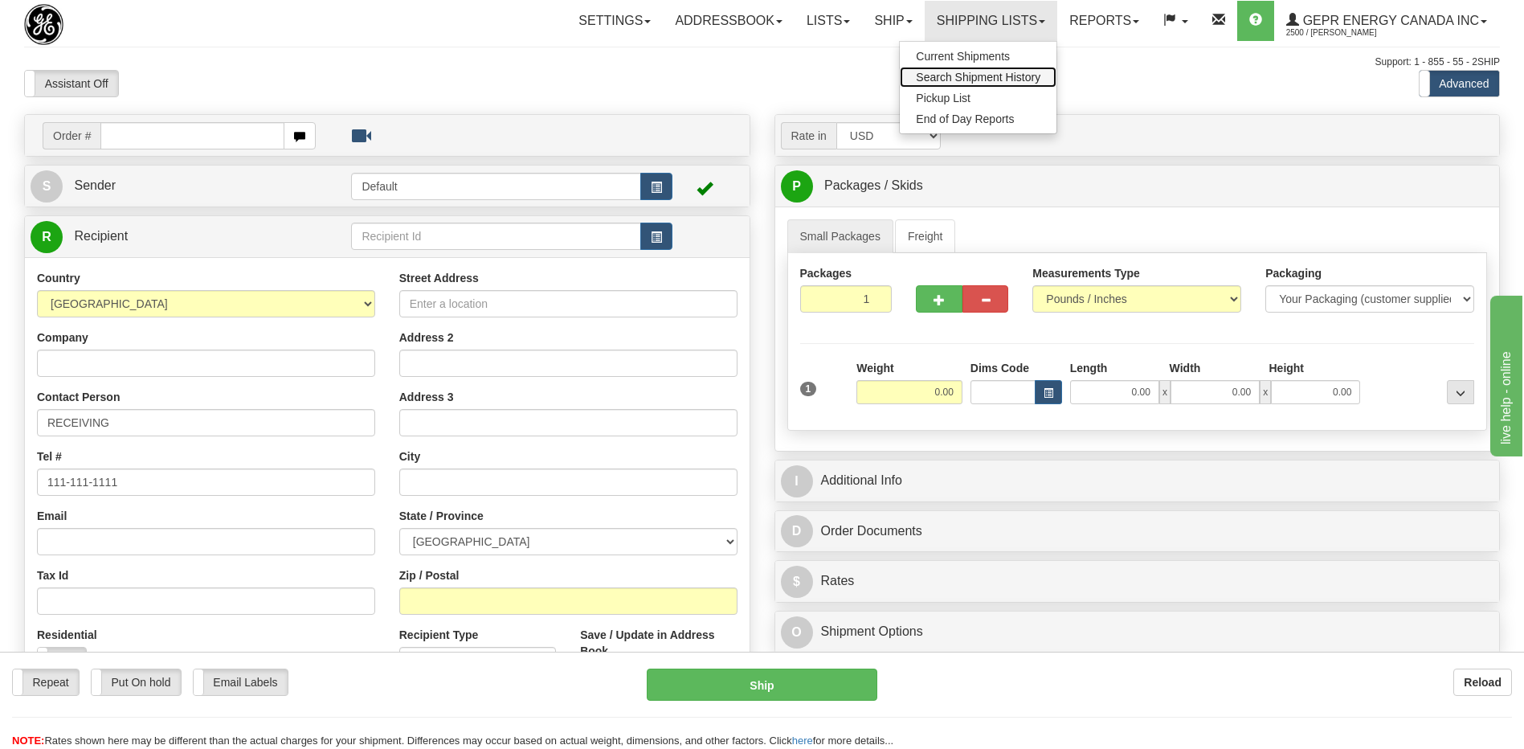
click at [960, 74] on span "Search Shipment History" at bounding box center [978, 77] width 125 height 13
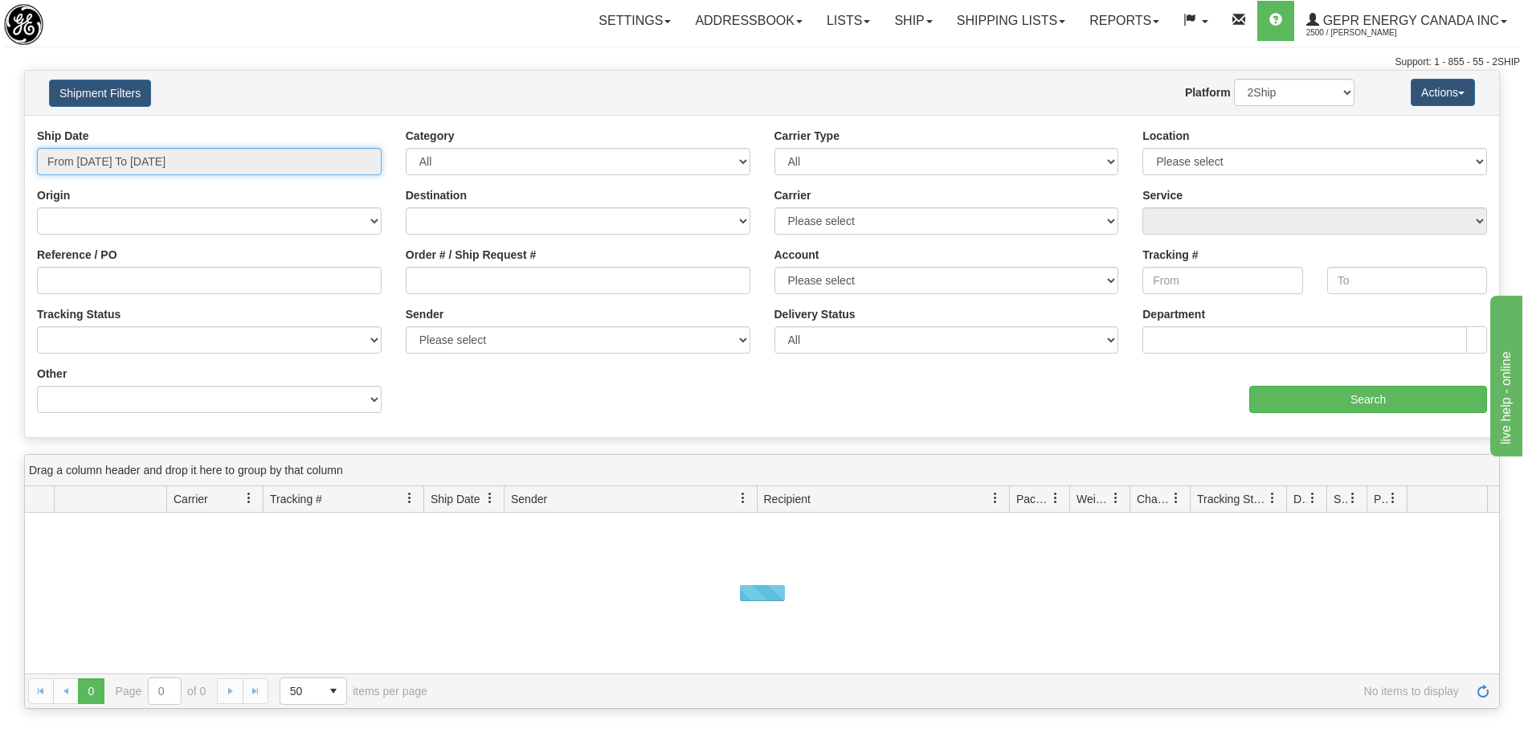
click at [149, 156] on input "From 08/12/2025 To 08/13/2025" at bounding box center [209, 161] width 345 height 27
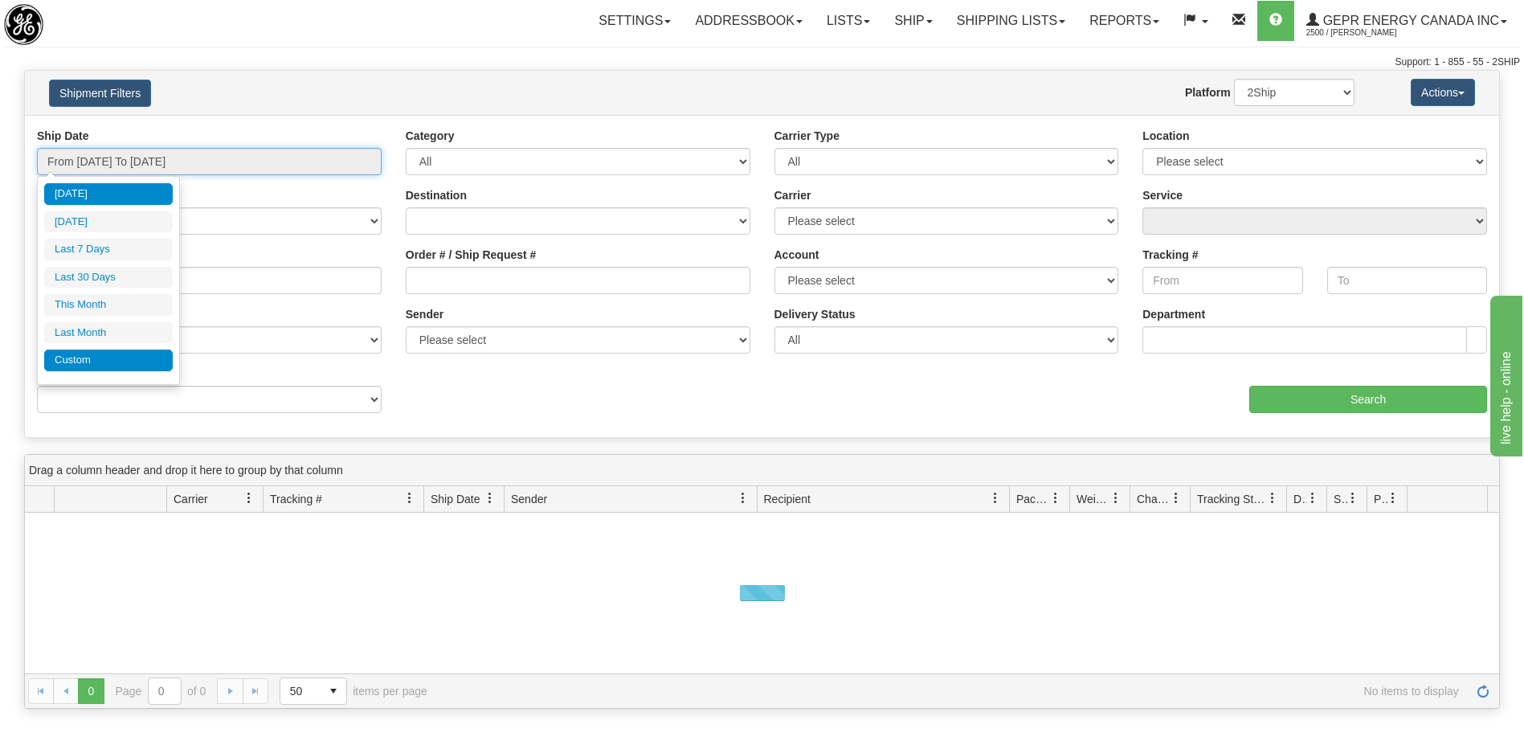
type input "08/12/2025"
type input "08/07/2025"
type input "[DATE]"
type input "08/01/2025"
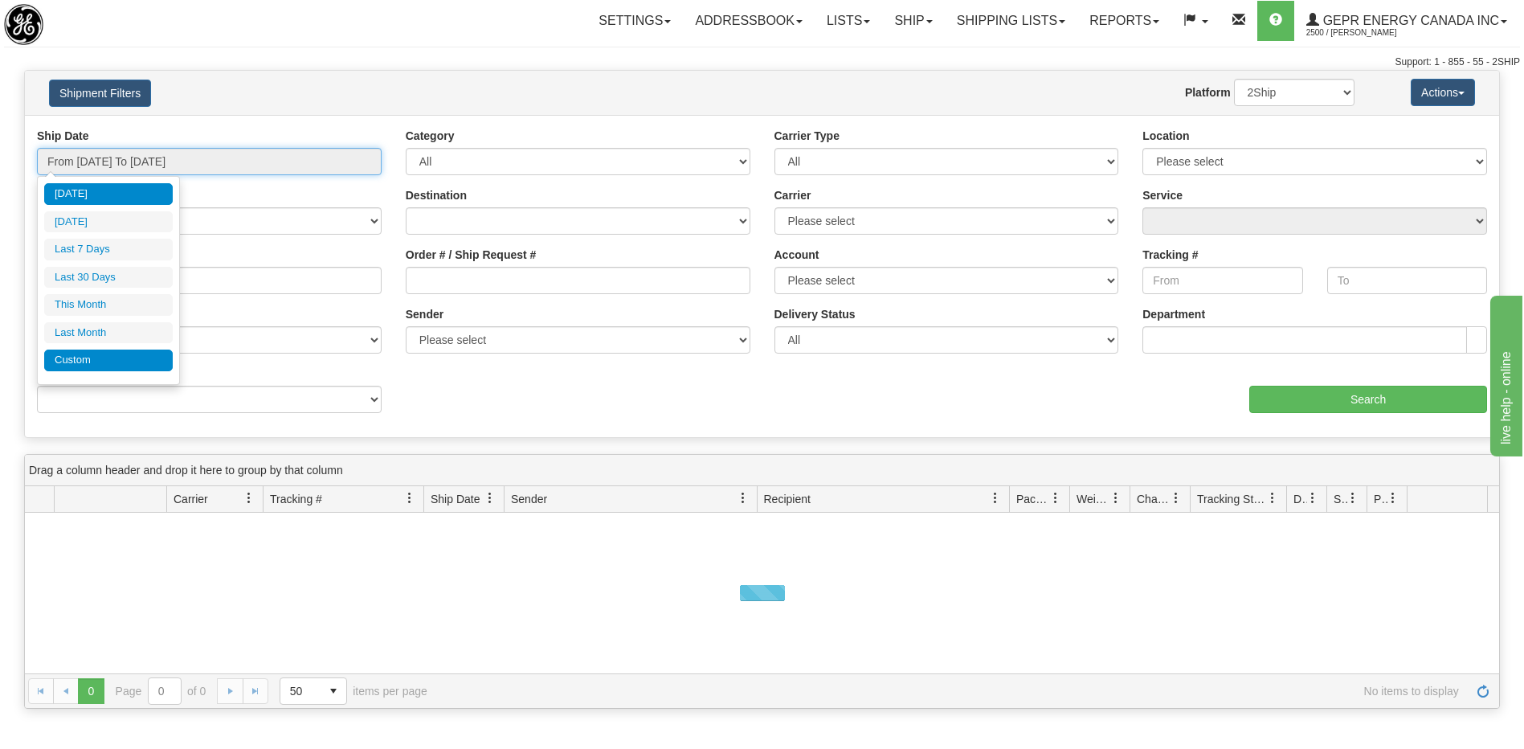
type input "08/31/2025"
type input "07/01/2025"
type input "07/31/2025"
type input "[DATE]"
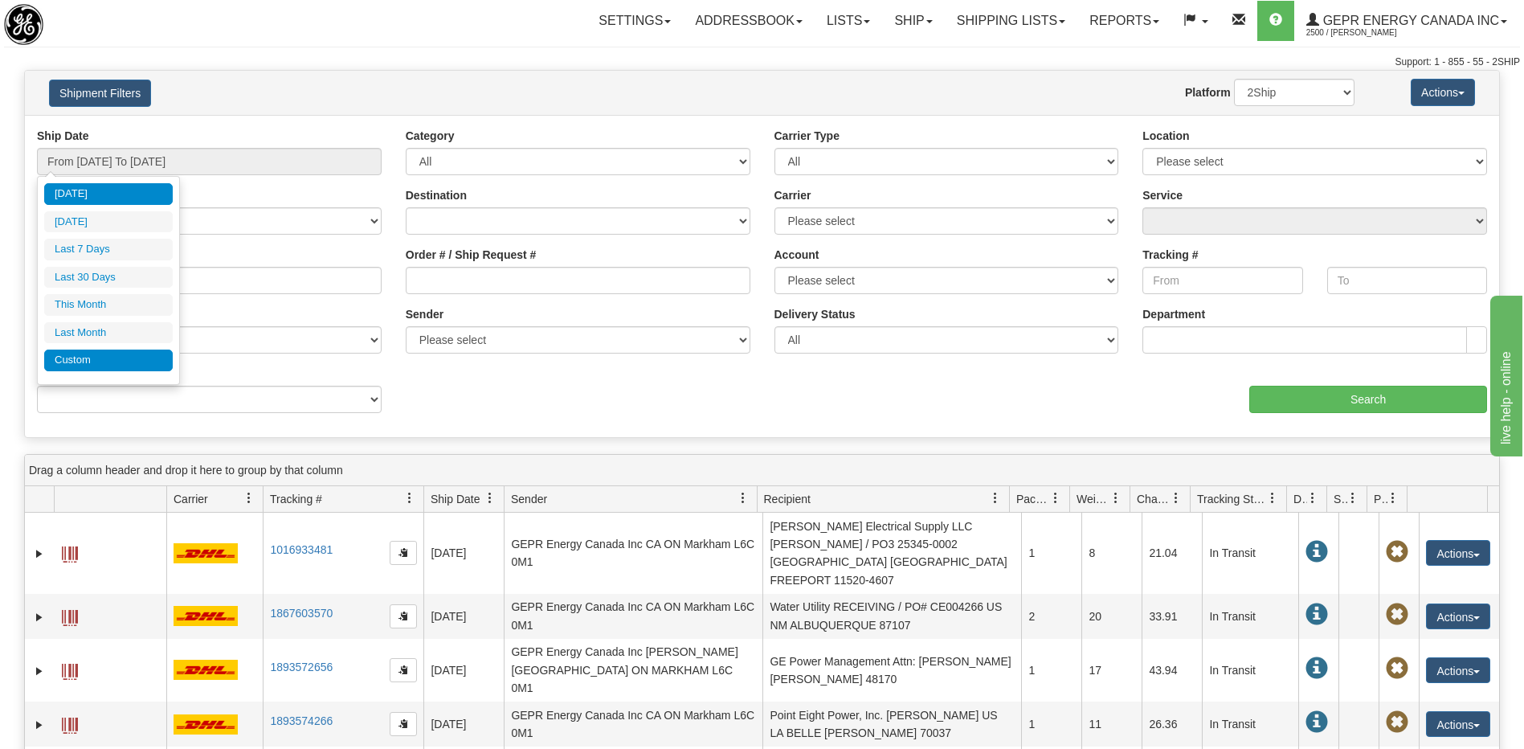
click at [104, 361] on li "Custom" at bounding box center [108, 361] width 129 height 22
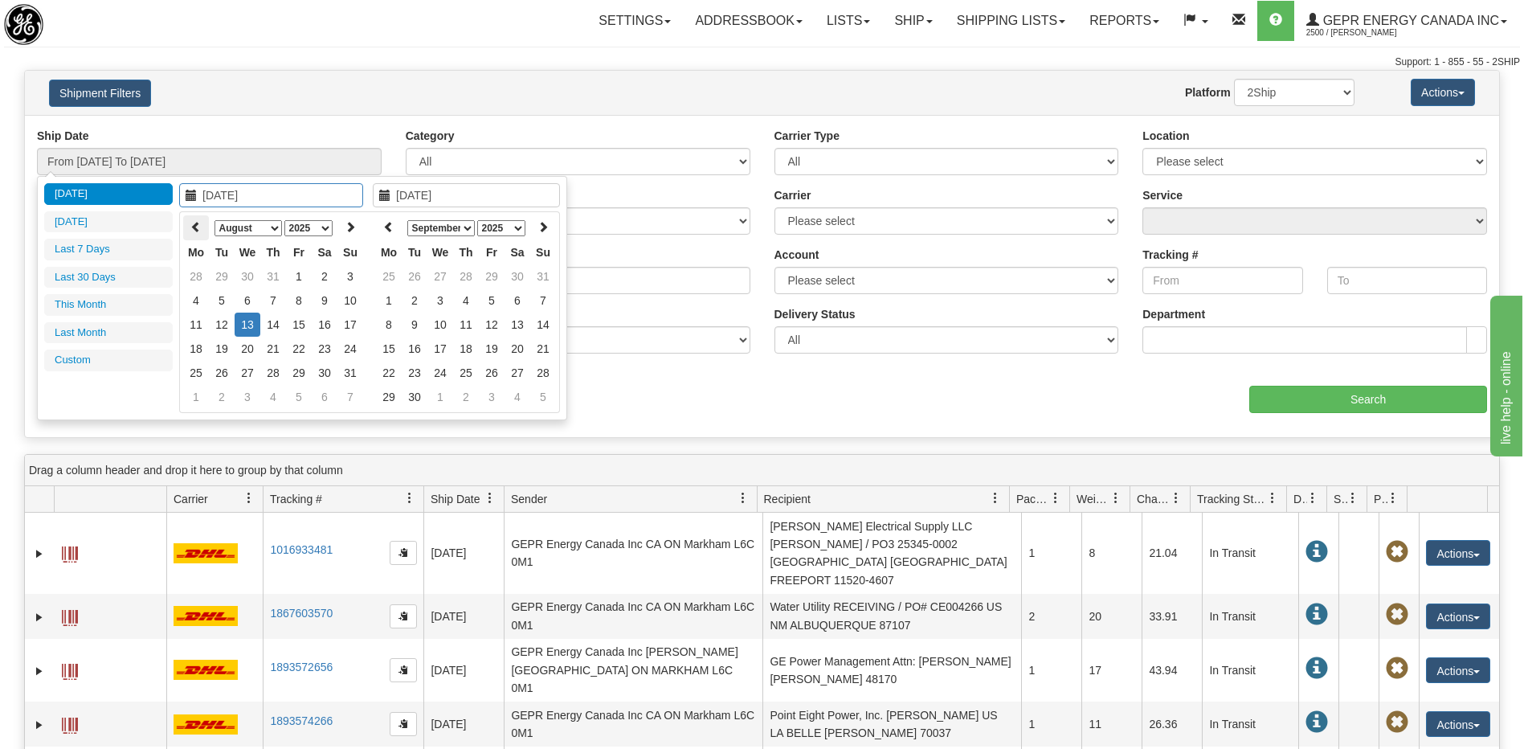
click at [194, 231] on icon at bounding box center [195, 226] width 11 height 11
type input "07/21/2025"
click at [191, 349] on td "21" at bounding box center [196, 349] width 26 height 24
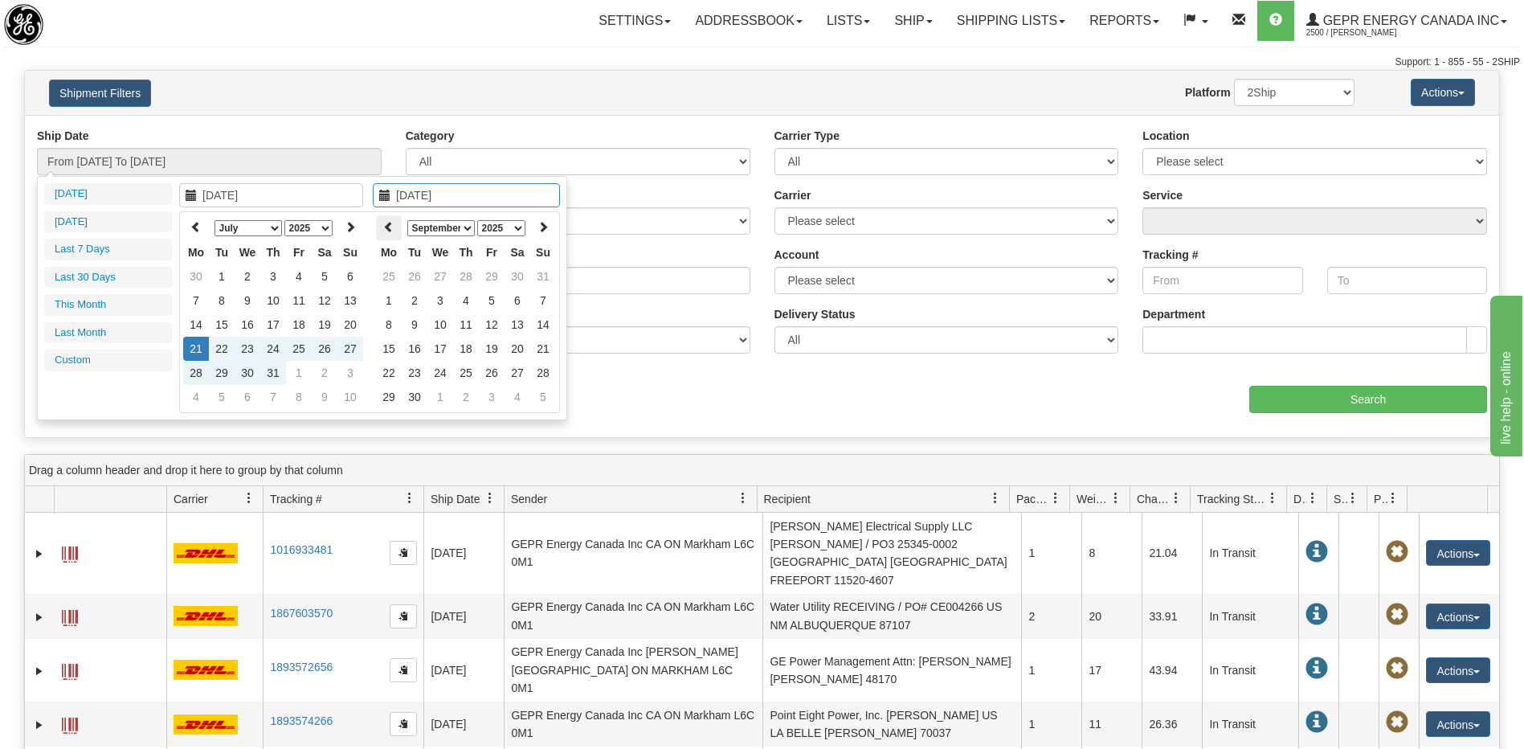
click at [390, 223] on icon at bounding box center [388, 226] width 11 height 11
type input "07/21/2025"
click at [388, 343] on td "21" at bounding box center [389, 349] width 26 height 24
type input "From 07/21/2025 To 07/21/2025"
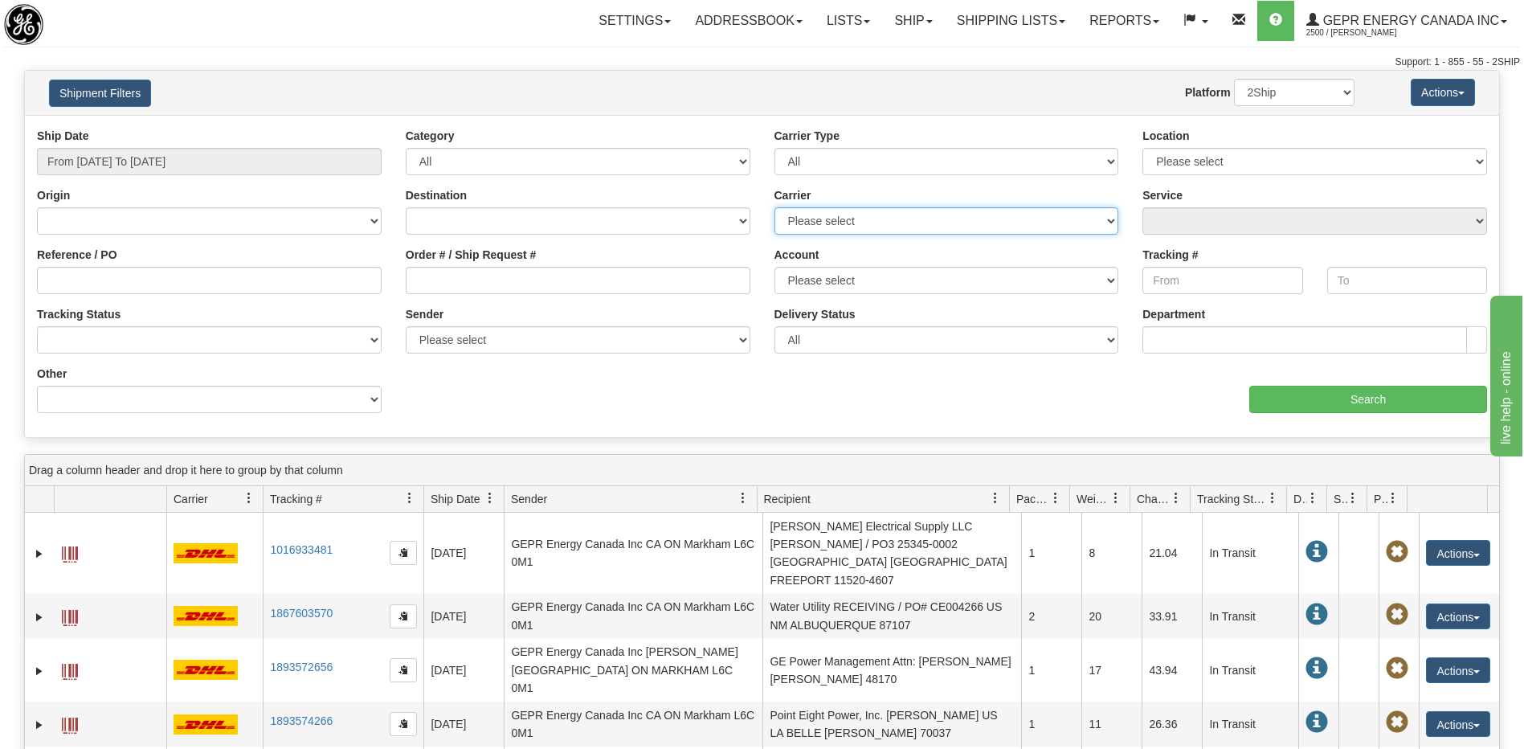
drag, startPoint x: 884, startPoint y: 222, endPoint x: 877, endPoint y: 235, distance: 14.4
click at [884, 222] on select "Please select 2Ship Today DHL FedEx Express® FedEx® LTL Purolator UPS" at bounding box center [947, 220] width 345 height 27
select select "7"
click at [775, 207] on select "Please select 2Ship Today DHL FedEx Express® FedEx® LTL Purolator UPS" at bounding box center [947, 220] width 345 height 27
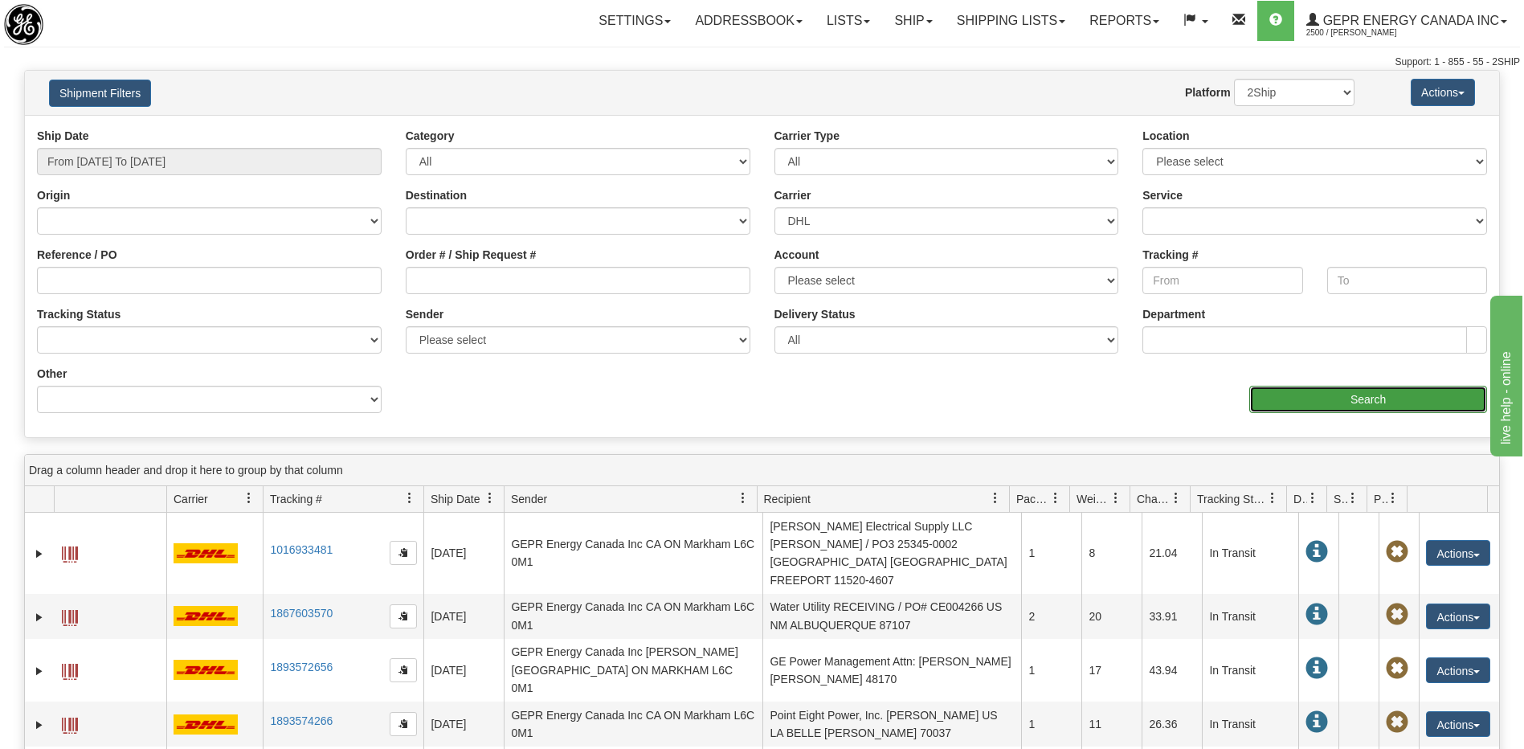
click at [1303, 400] on input "Search" at bounding box center [1368, 399] width 238 height 27
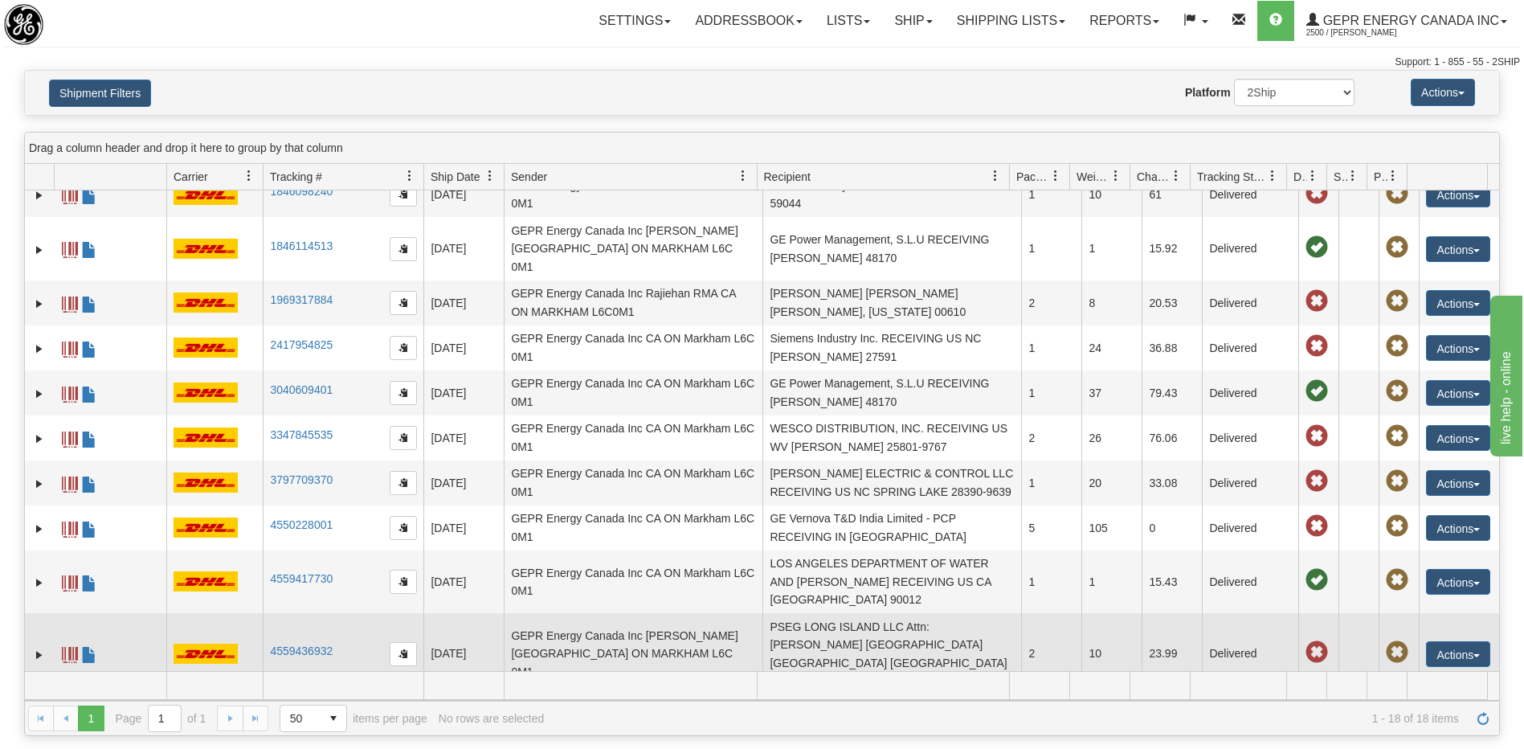
scroll to position [383, 0]
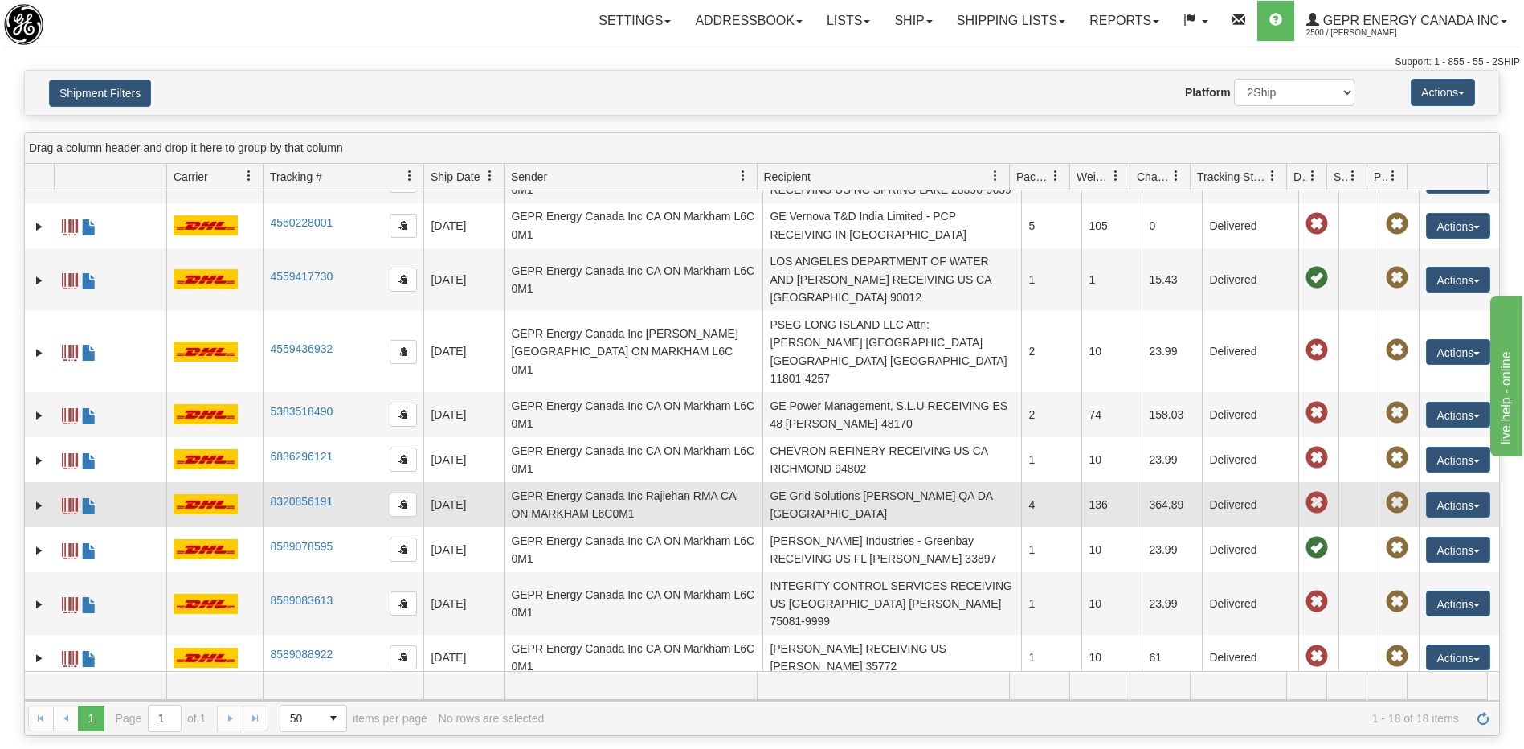
click at [832, 482] on td "GE Grid Solutions Mr. Prakash Steaphen QA DA Doha" at bounding box center [892, 504] width 259 height 45
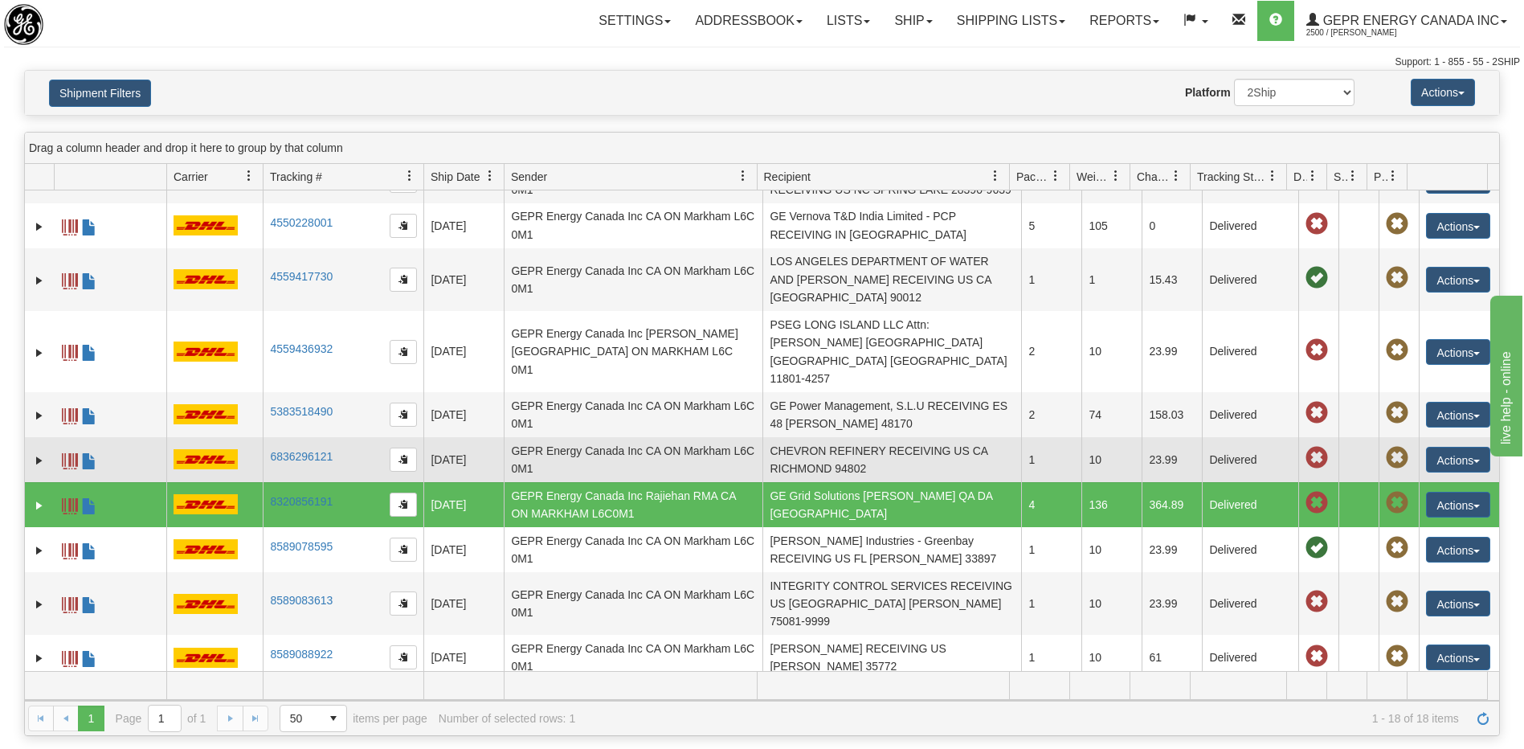
click at [831, 437] on td "CHEVRON REFINERY RECEIVING US CA RICHMOND 94802" at bounding box center [892, 459] width 259 height 45
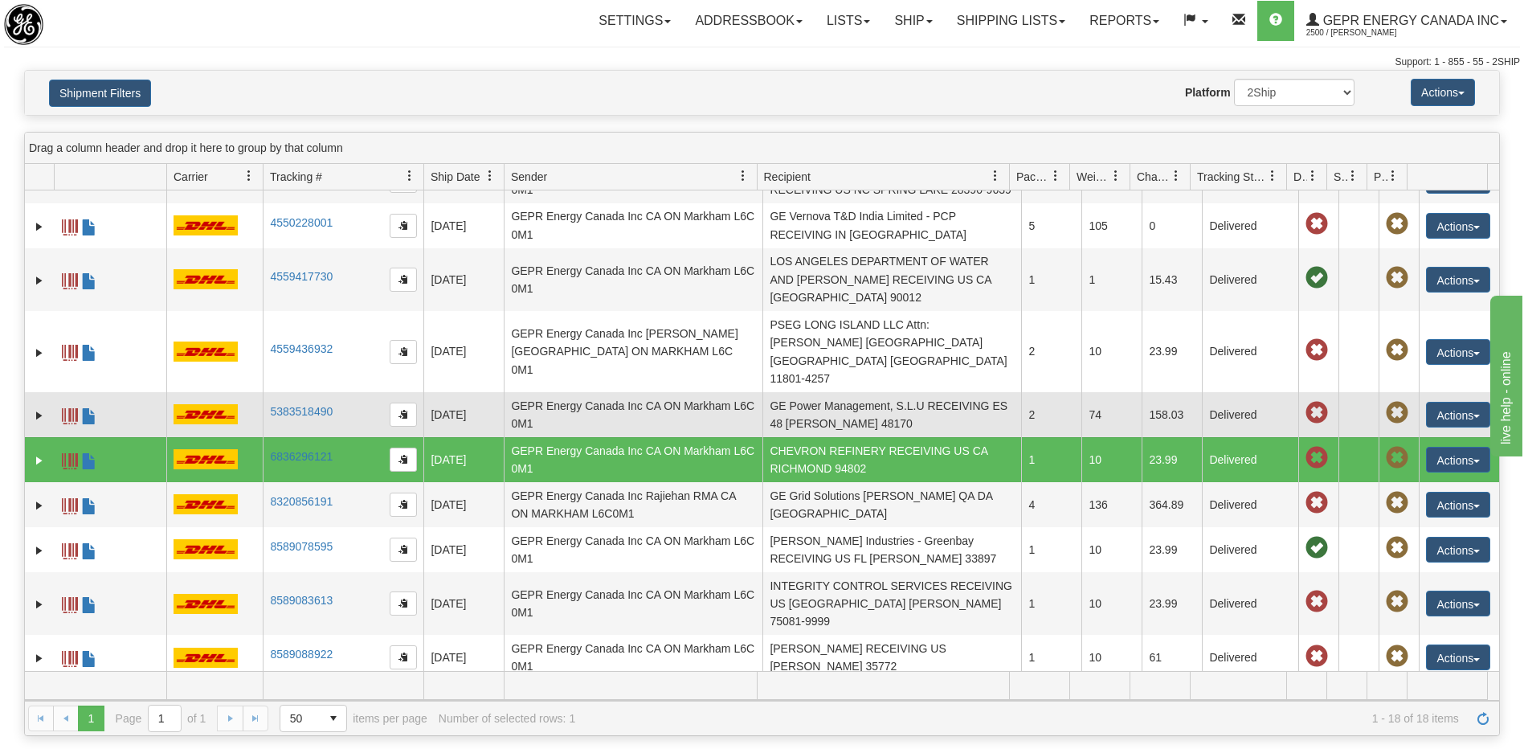
click at [839, 392] on td "GE Power Management, S.L.U RECEIVING ES 48 Zamudio 48170" at bounding box center [892, 414] width 259 height 45
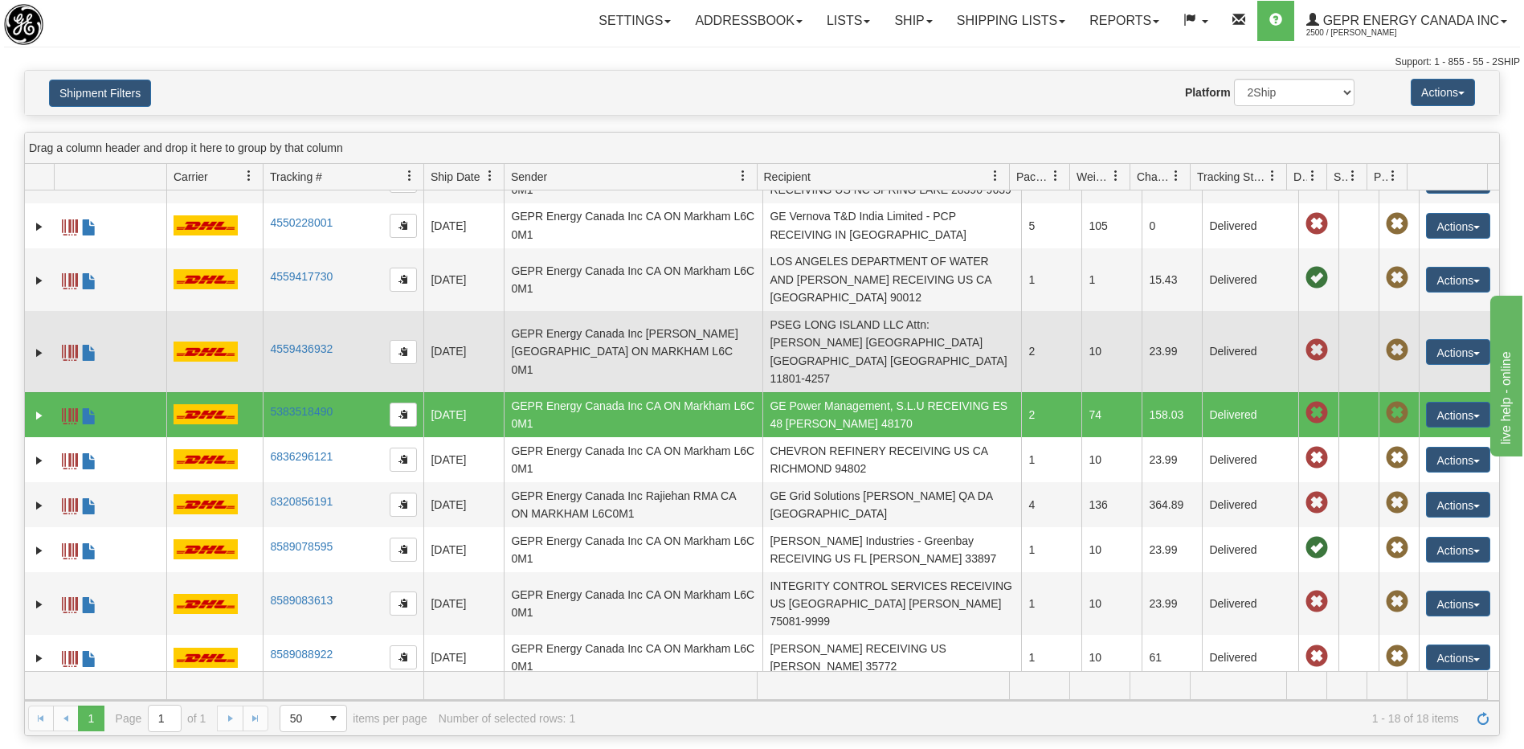
click at [836, 311] on td "PSEG LONG ISLAND LLC Attn: Tanya Watson US NY HICKSVILLE 11801-4257" at bounding box center [892, 351] width 259 height 81
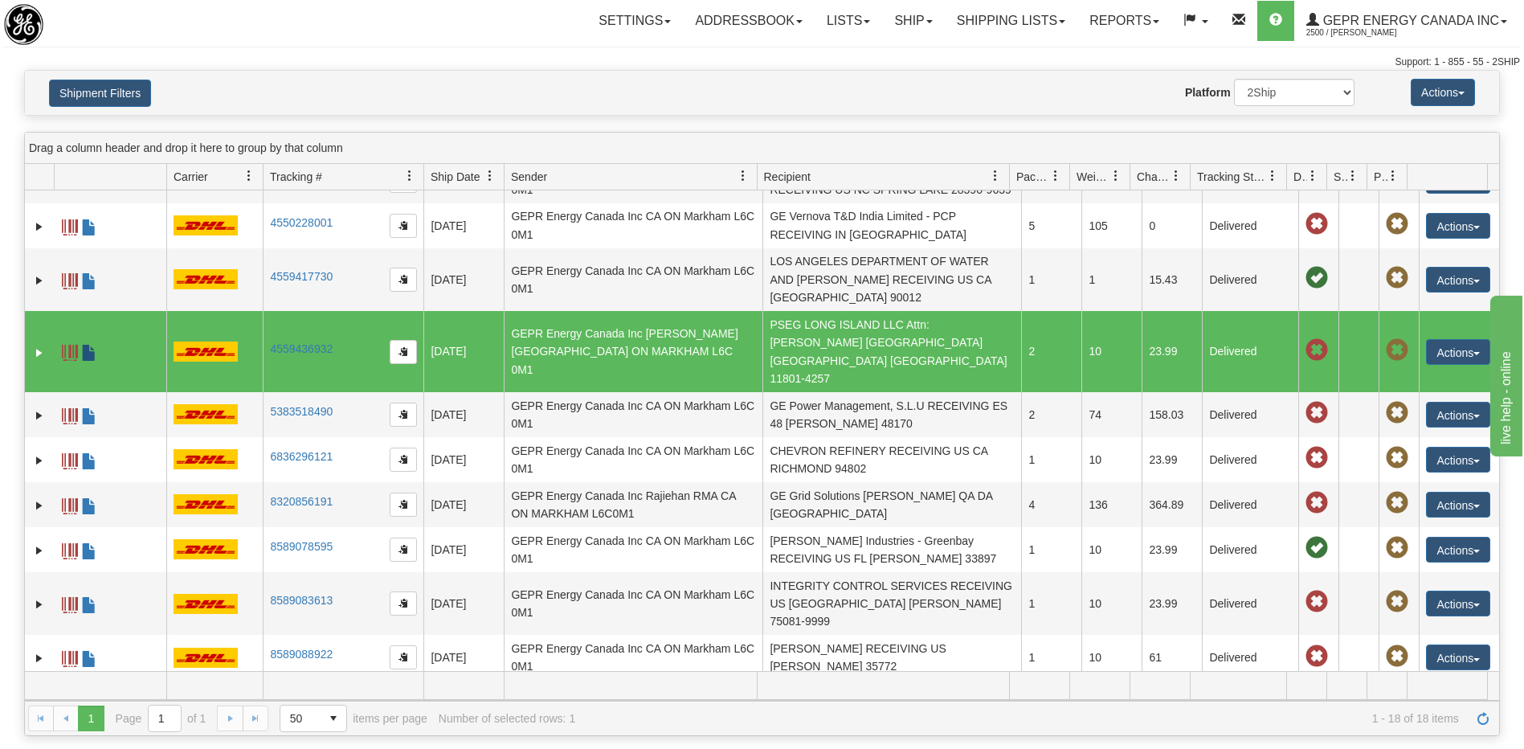
click at [85, 345] on span at bounding box center [89, 353] width 16 height 16
click at [882, 17] on link "Ship" at bounding box center [913, 21] width 62 height 40
click at [848, 53] on span "Ship Screen" at bounding box center [845, 56] width 61 height 13
